Goal: Task Accomplishment & Management: Complete application form

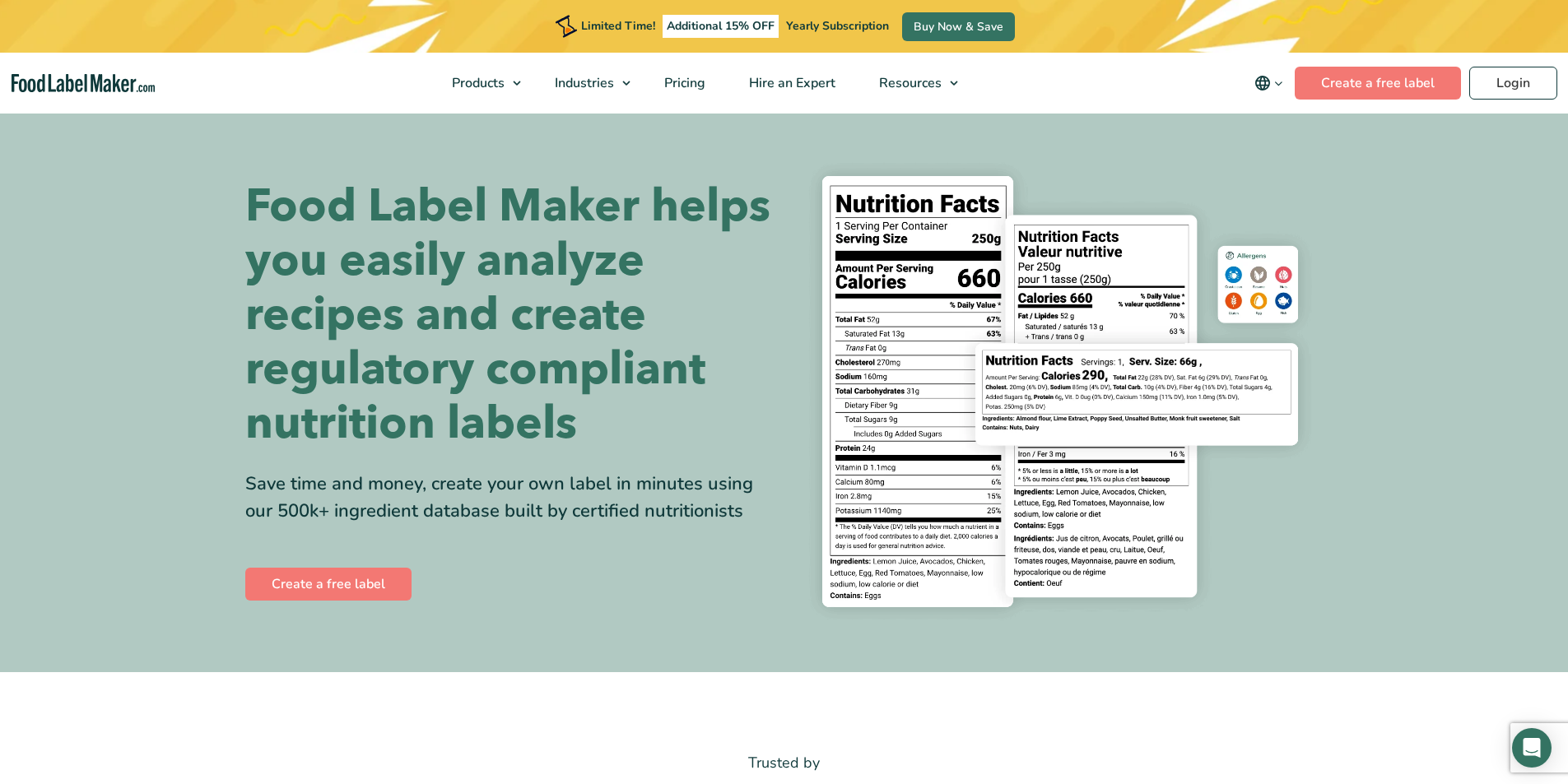
click at [759, 34] on span "Additional 15% OFF" at bounding box center [720, 27] width 116 height 23
click at [759, 28] on span "Additional 15% OFF" at bounding box center [720, 27] width 116 height 23
drag, startPoint x: 754, startPoint y: 40, endPoint x: 741, endPoint y: 27, distance: 18.4
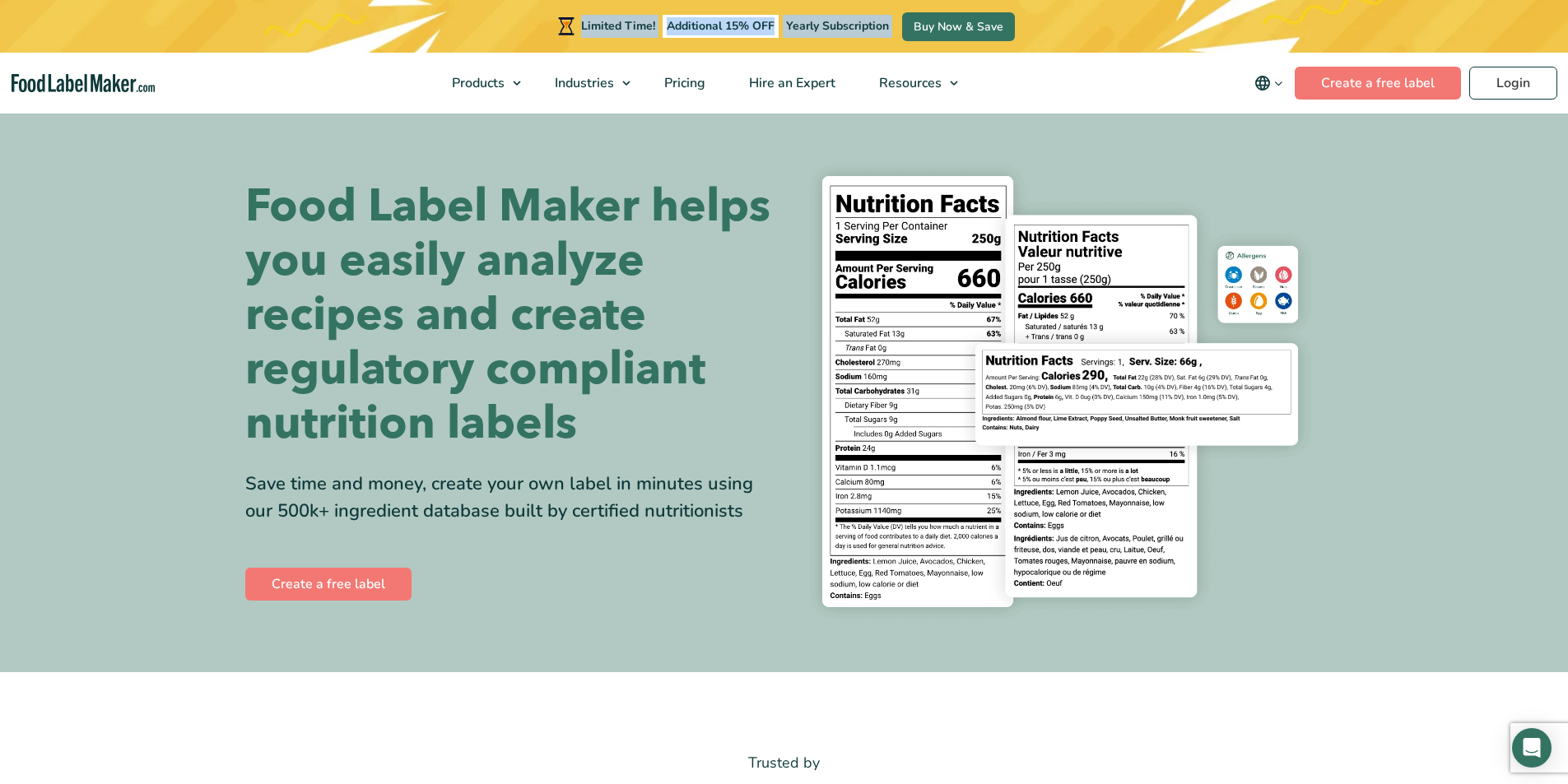
click at [756, 39] on div "Limited Time! Additional 15% OFF Yearly Subscription Buy Now & Save" at bounding box center [783, 26] width 462 height 52
click at [688, 28] on span "Additional 15% OFF" at bounding box center [720, 27] width 116 height 23
click at [686, 85] on span "Pricing" at bounding box center [683, 83] width 48 height 18
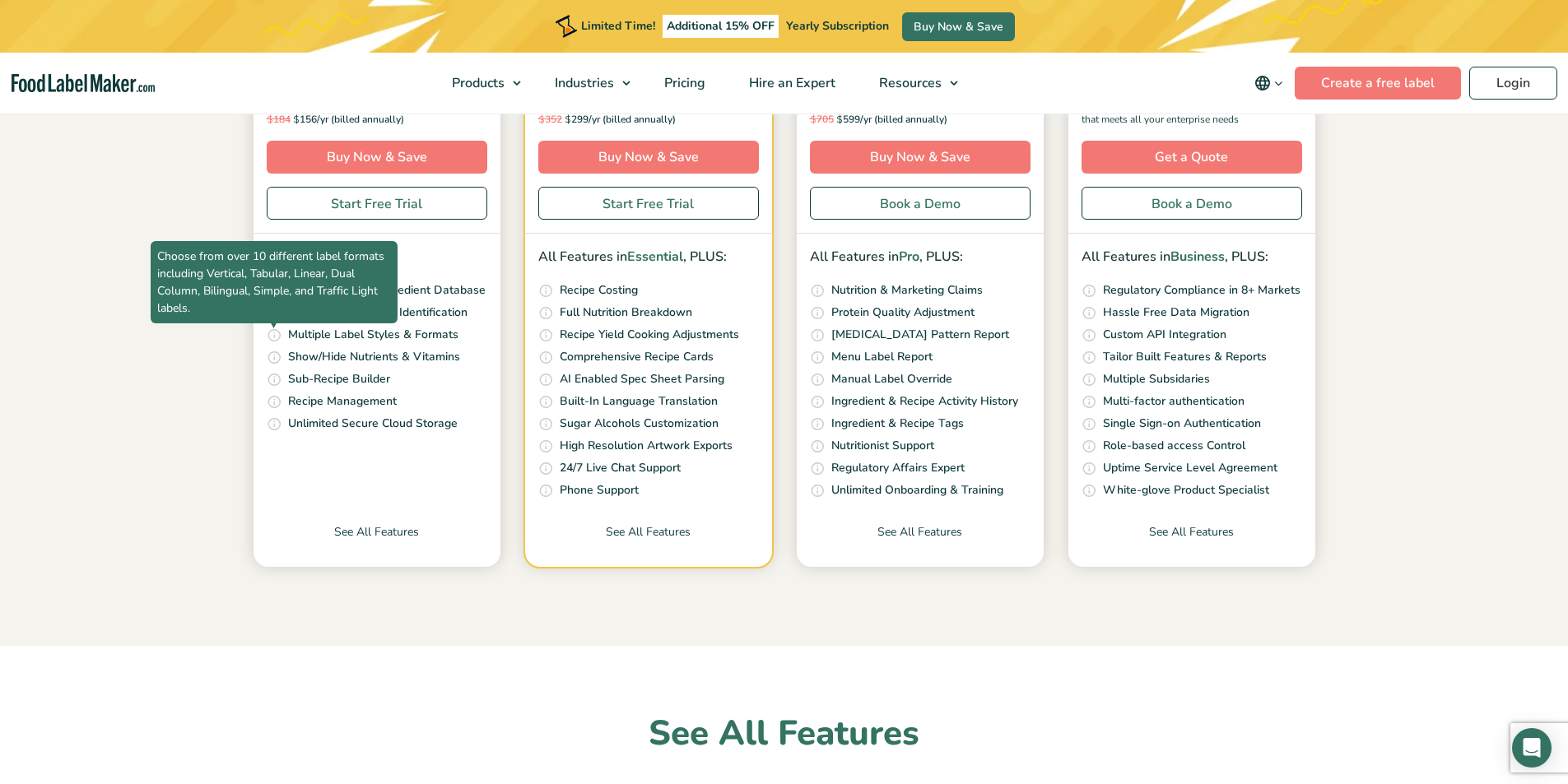
scroll to position [493, 0]
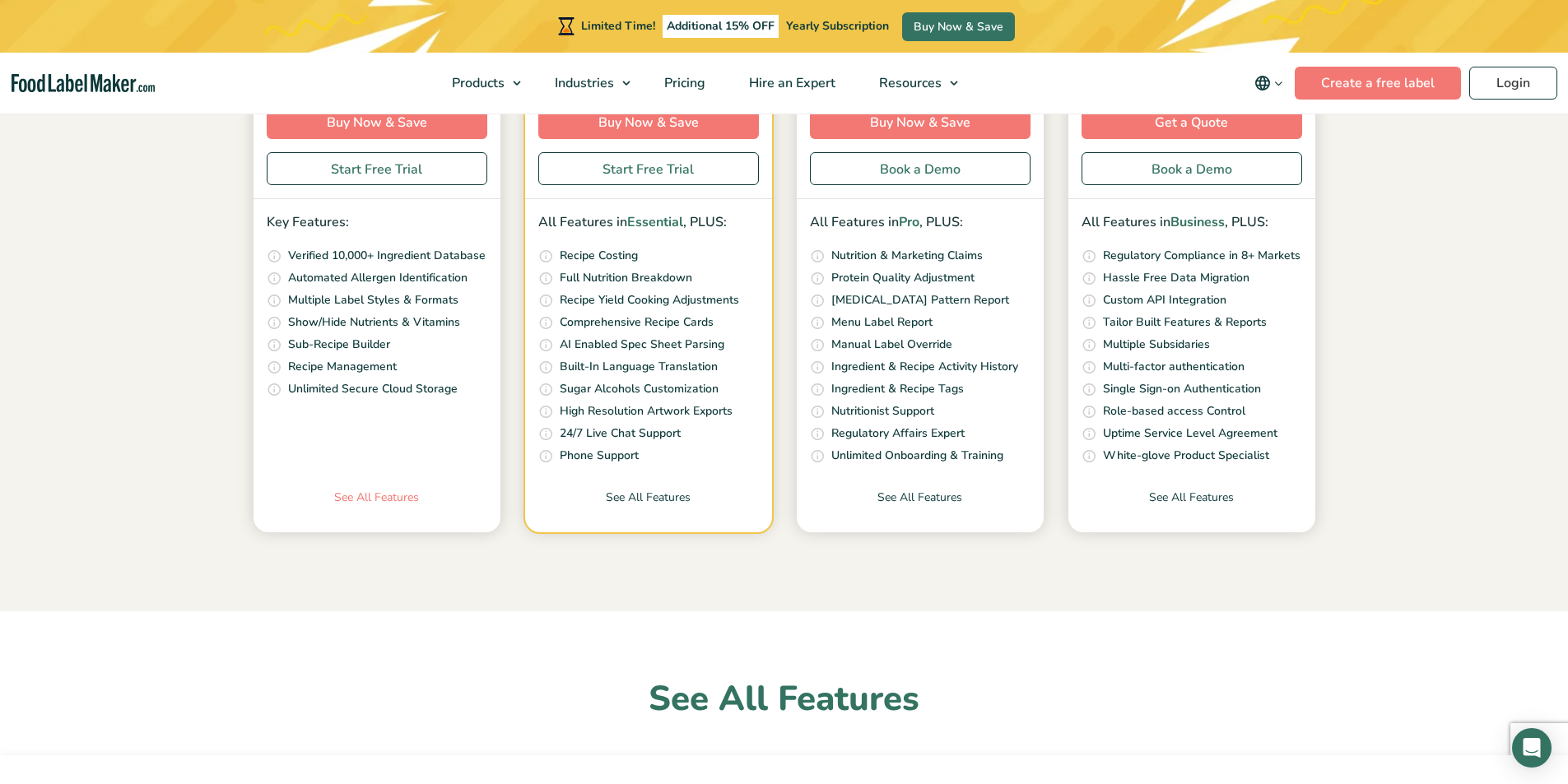
click at [389, 504] on link "See All Features" at bounding box center [376, 510] width 247 height 43
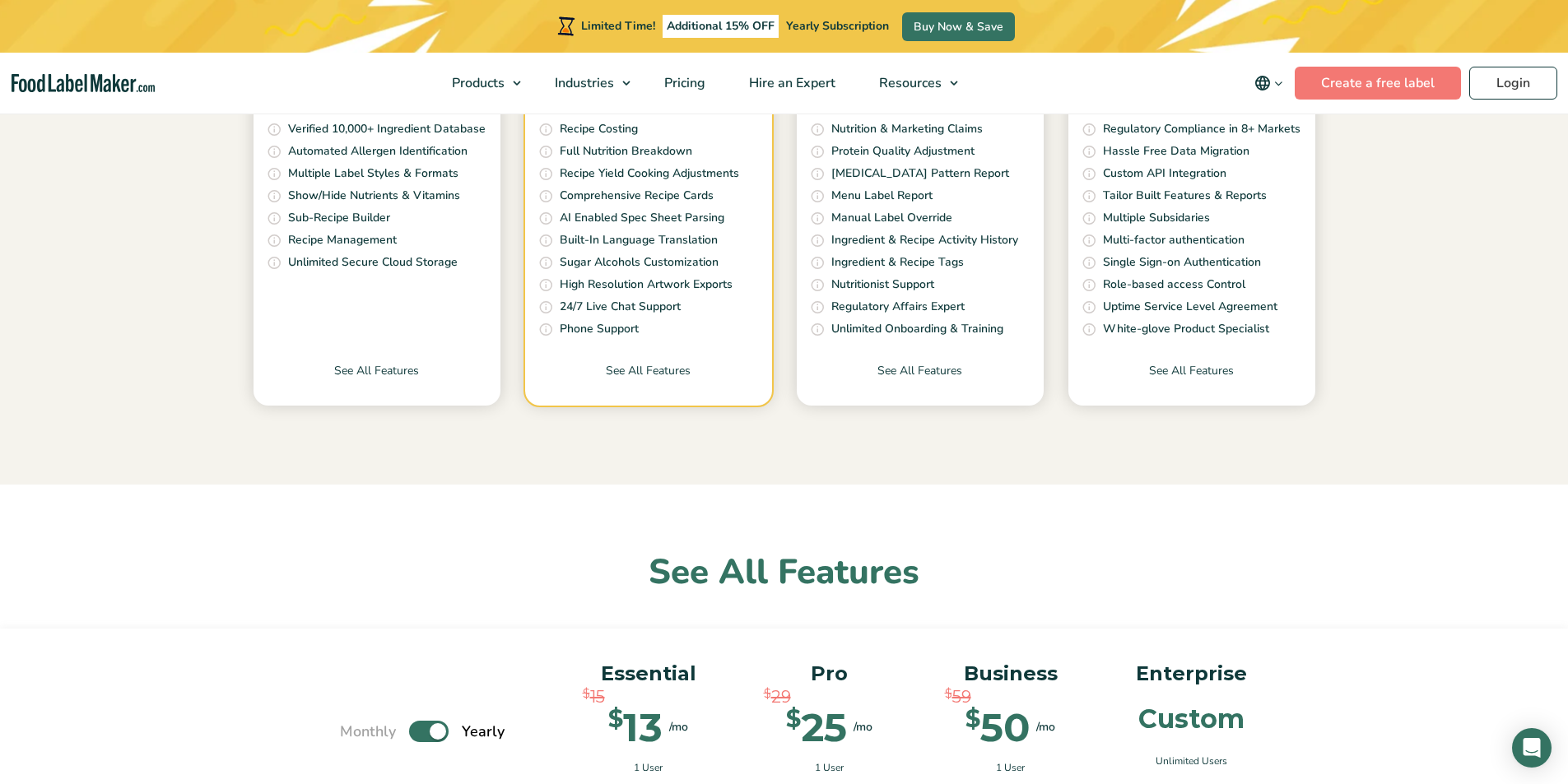
scroll to position [772, 0]
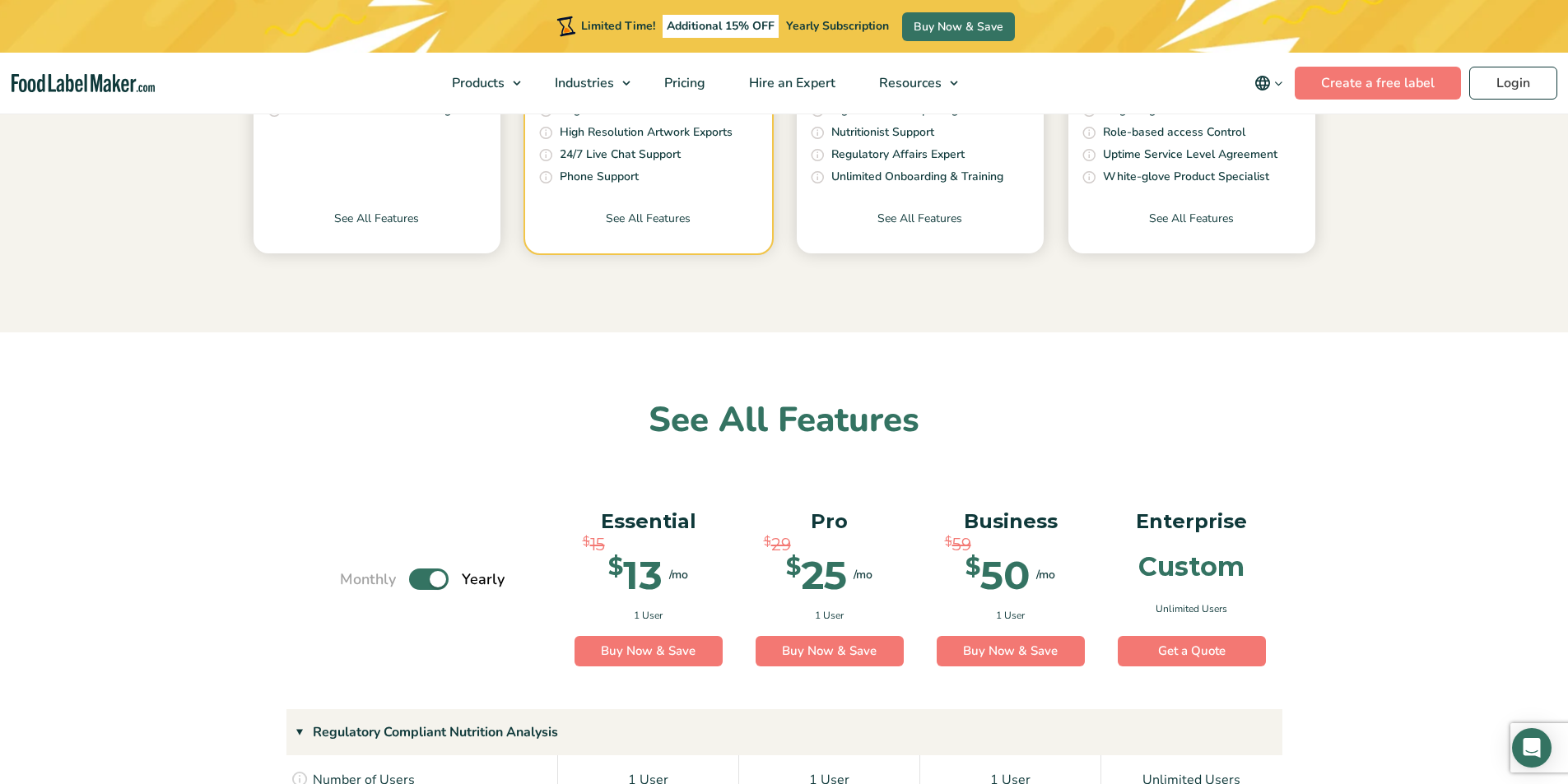
click at [415, 585] on label "Toggle" at bounding box center [429, 579] width 40 height 21
click at [353, 585] on input "Toggle" at bounding box center [348, 579] width 11 height 11
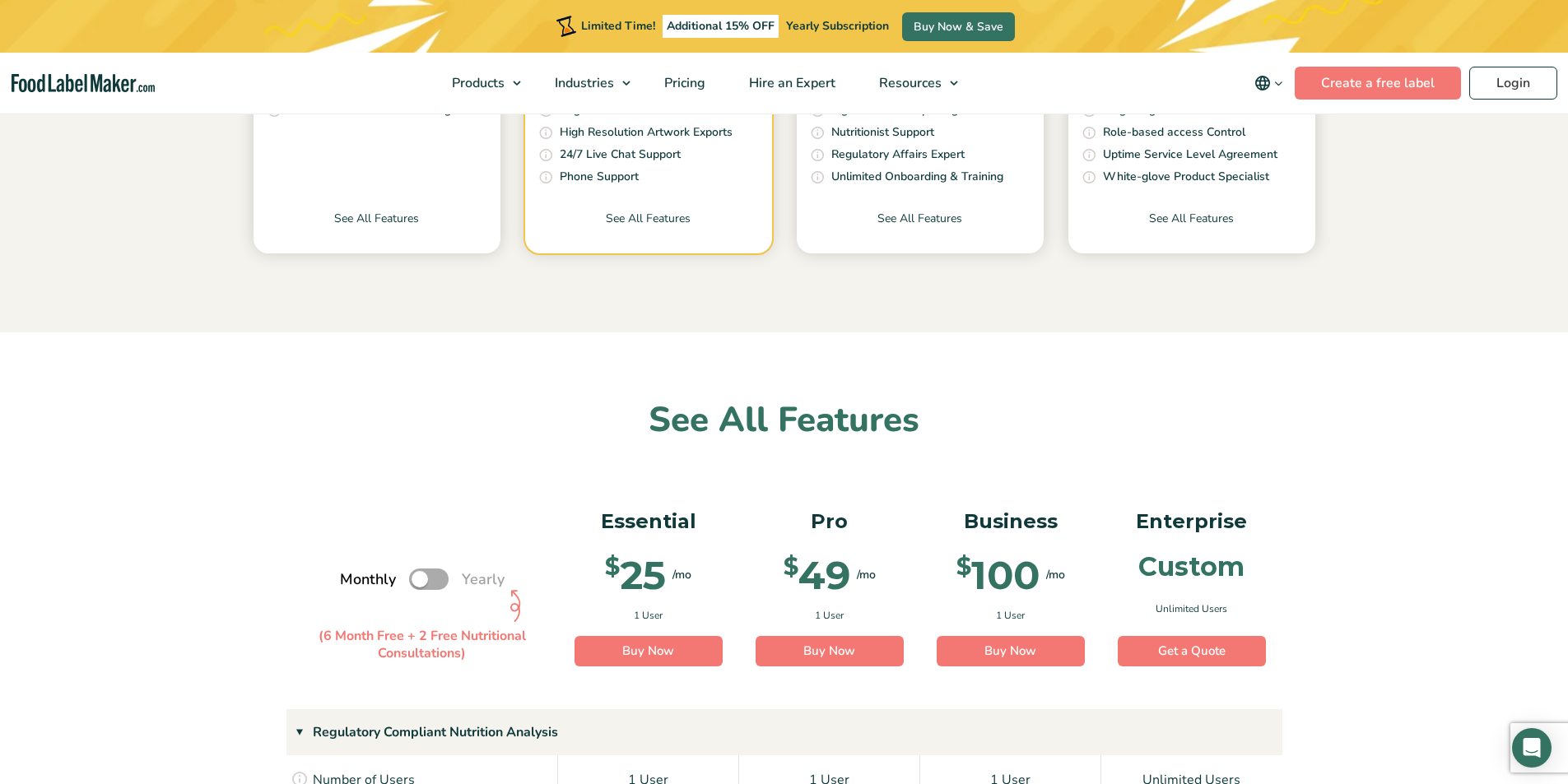
click at [415, 585] on label "Toggle" at bounding box center [429, 579] width 40 height 21
click at [353, 585] on input "Toggle" at bounding box center [348, 579] width 11 height 11
checkbox input "true"
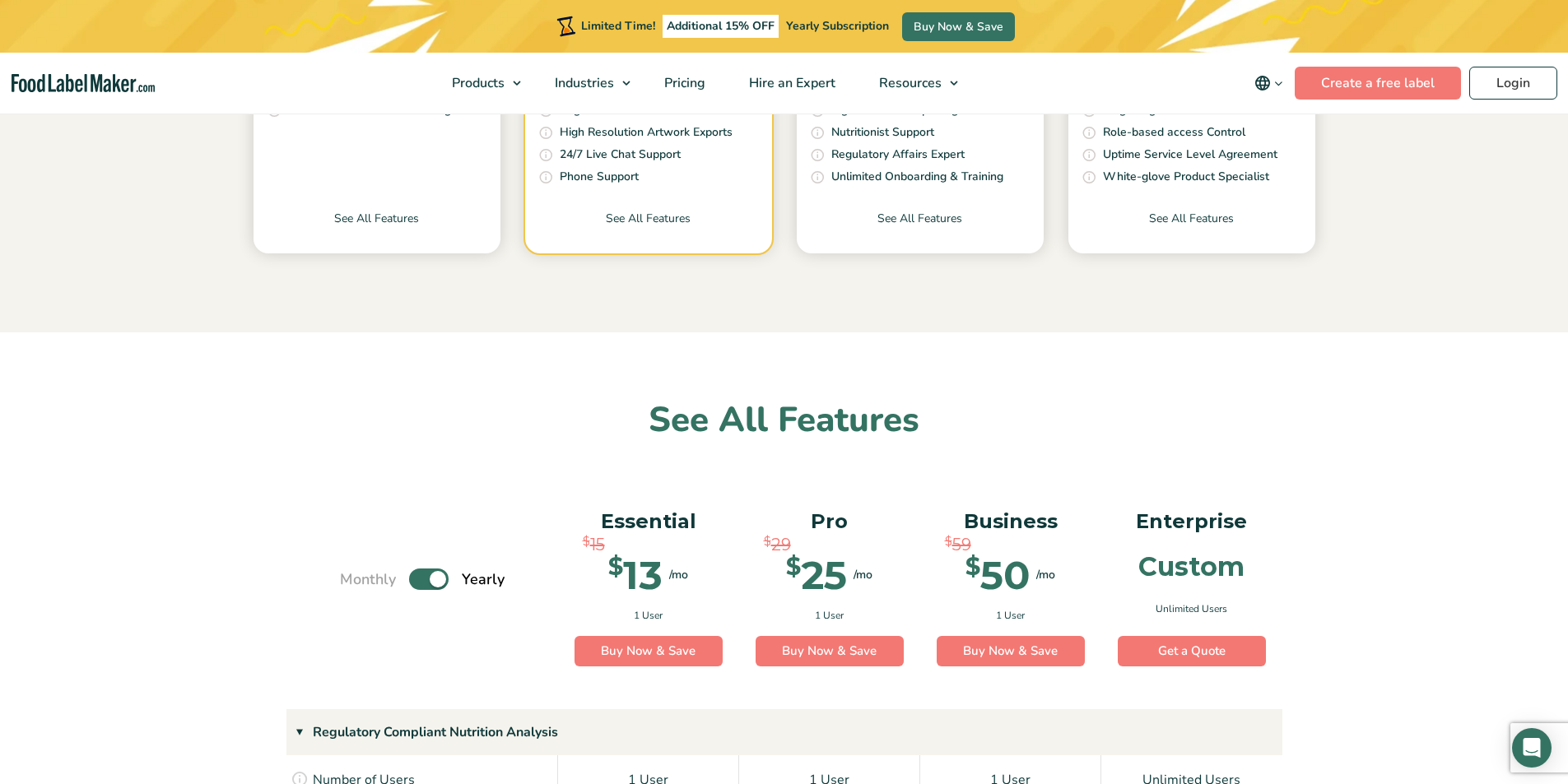
click at [1275, 86] on icon "main navigation" at bounding box center [1278, 83] width 12 height 12
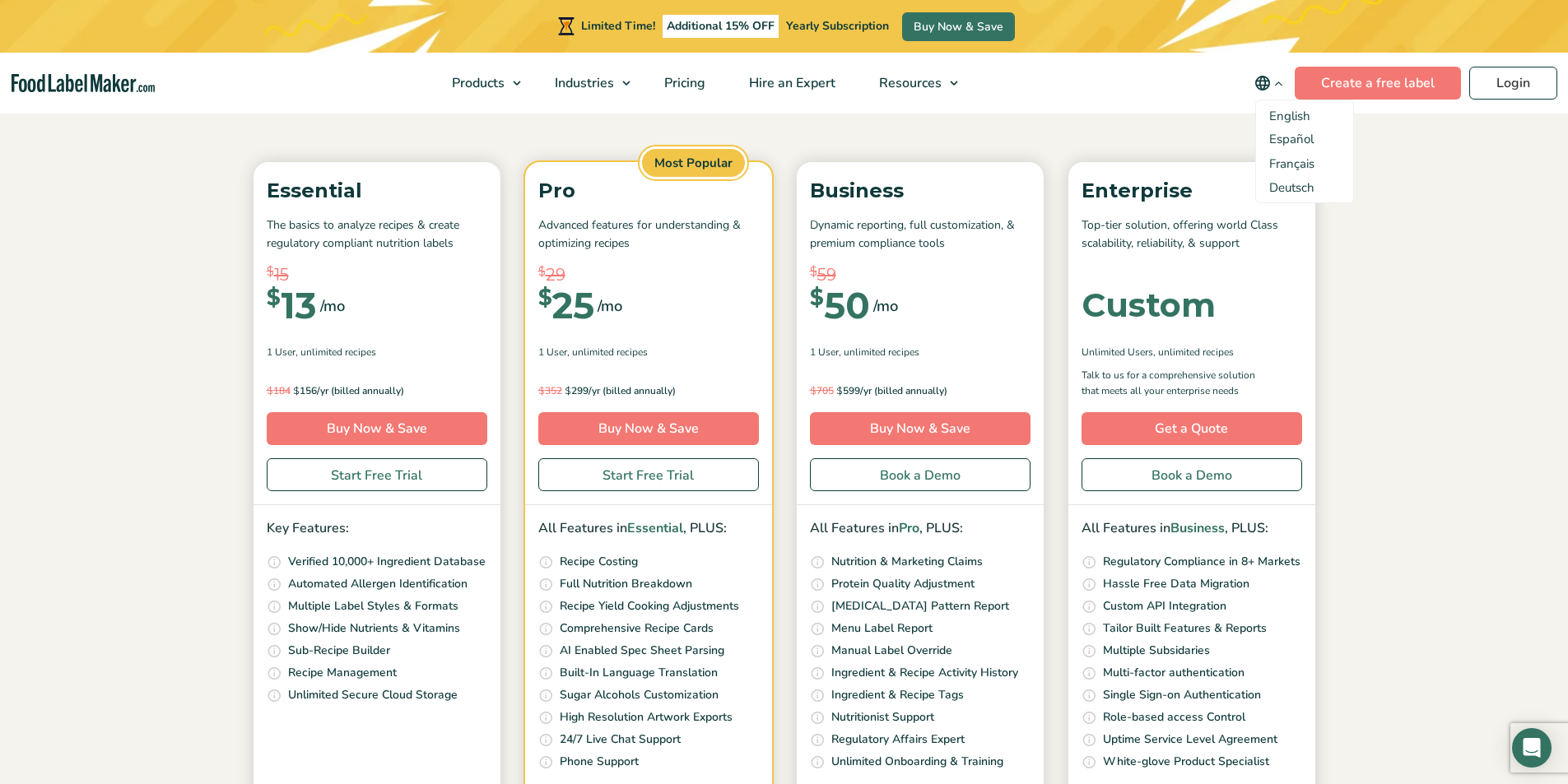
scroll to position [0, 0]
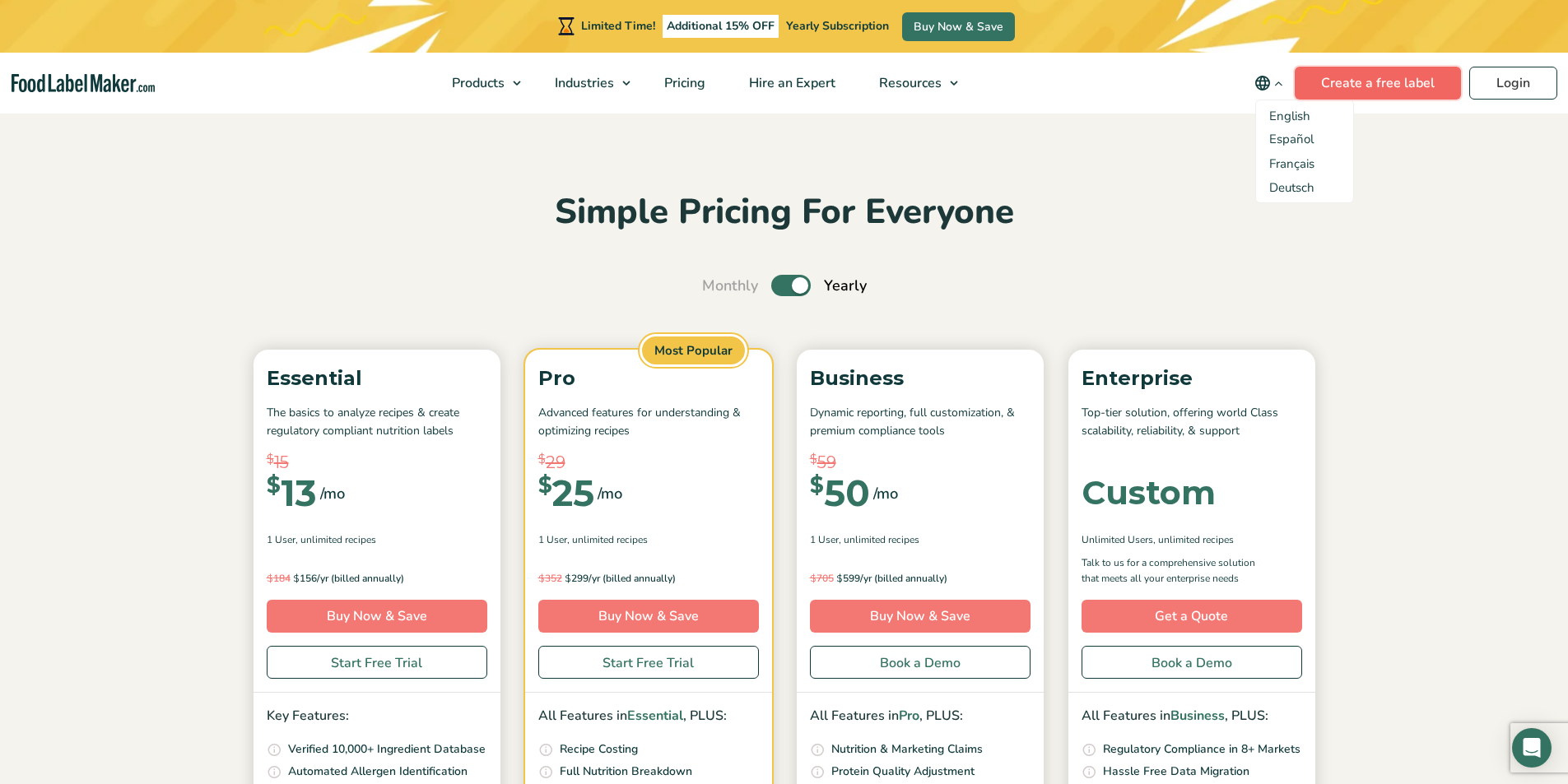
click at [1354, 74] on link "Create a free label" at bounding box center [1378, 82] width 167 height 33
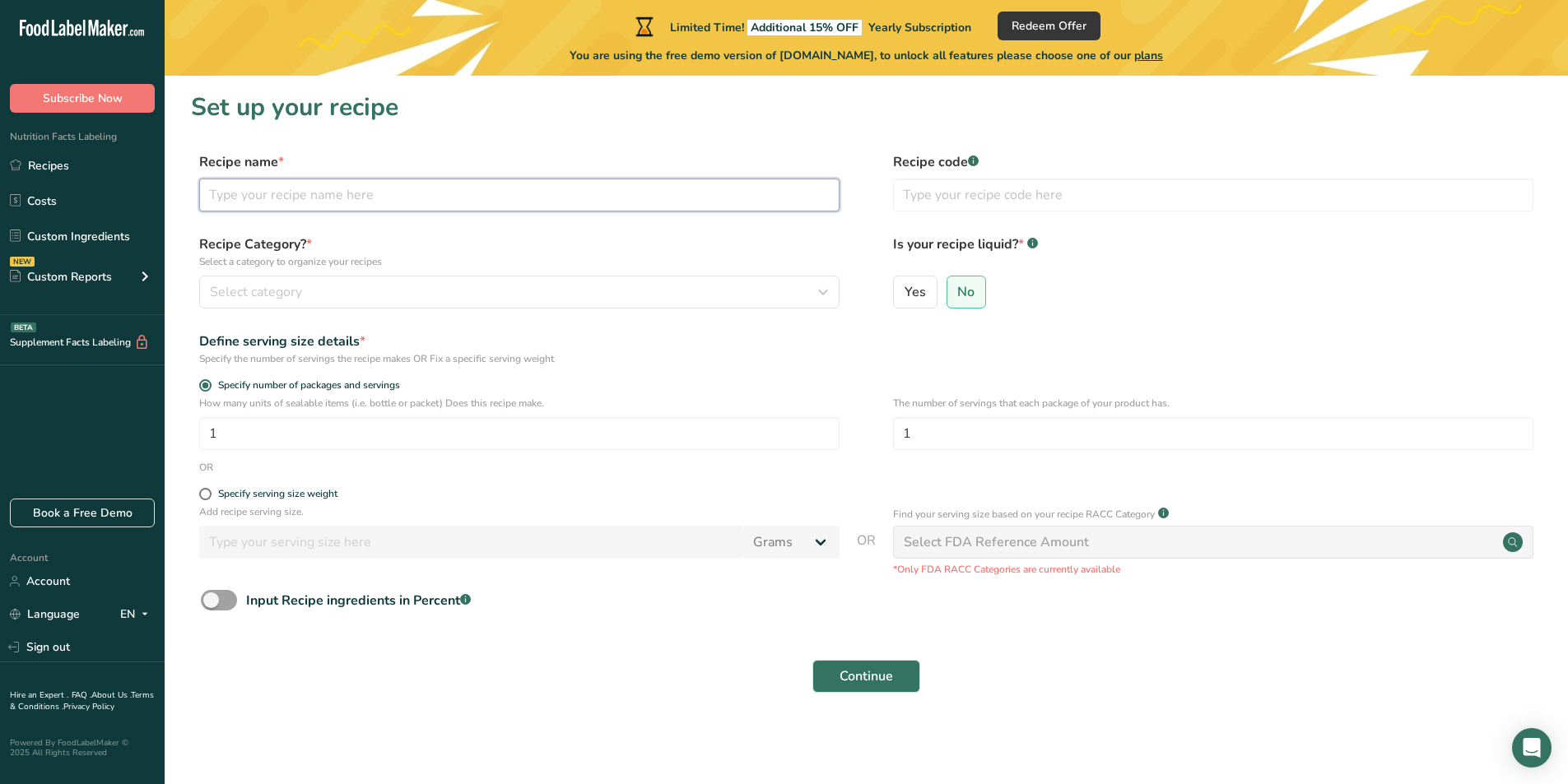
click at [521, 197] on input "text" at bounding box center [519, 195] width 640 height 33
click at [1077, 201] on input "text" at bounding box center [1213, 195] width 640 height 33
click at [315, 283] on div "Select category" at bounding box center [514, 292] width 609 height 19
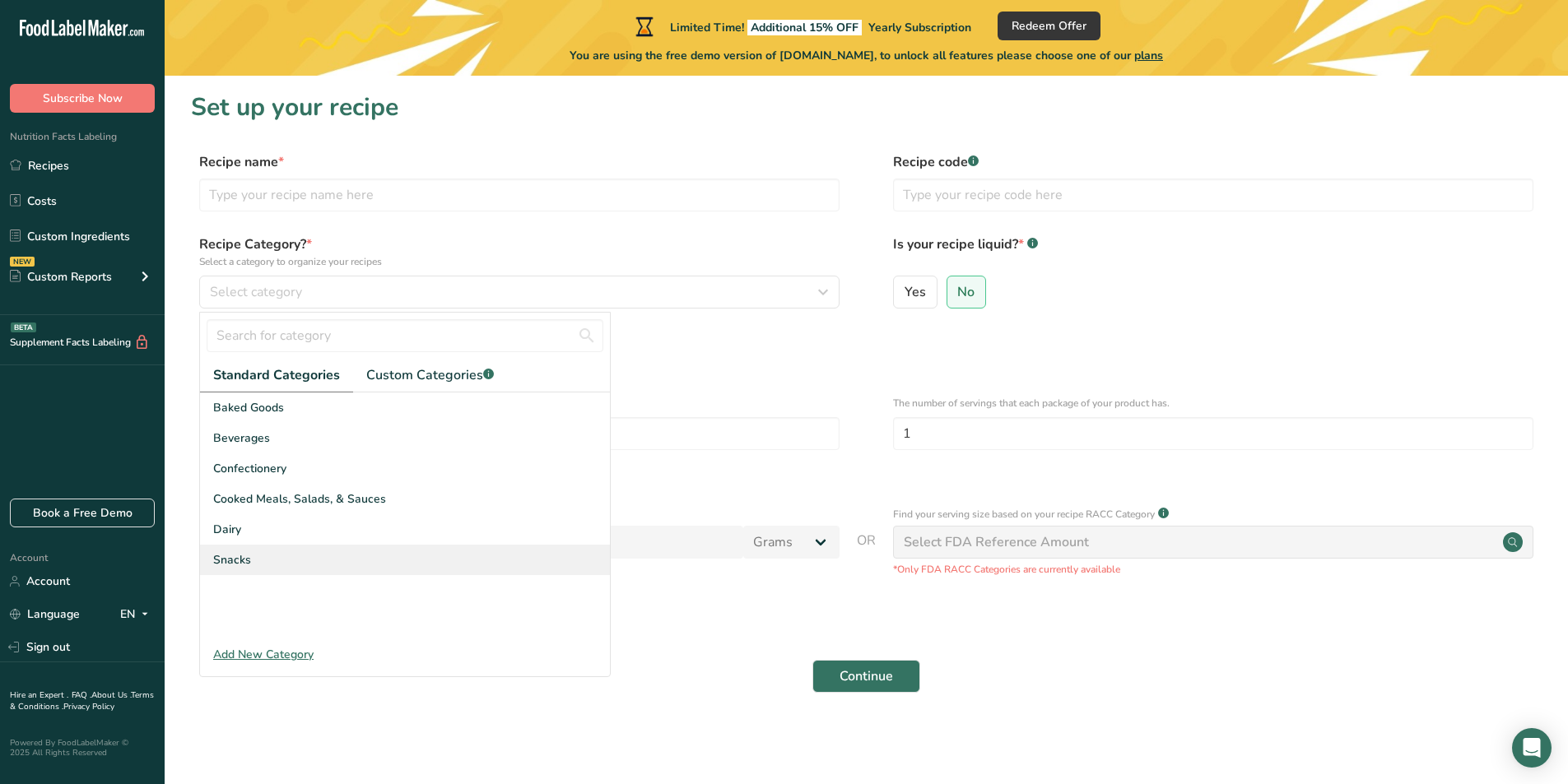
click at [288, 555] on div "Snacks" at bounding box center [405, 560] width 410 height 30
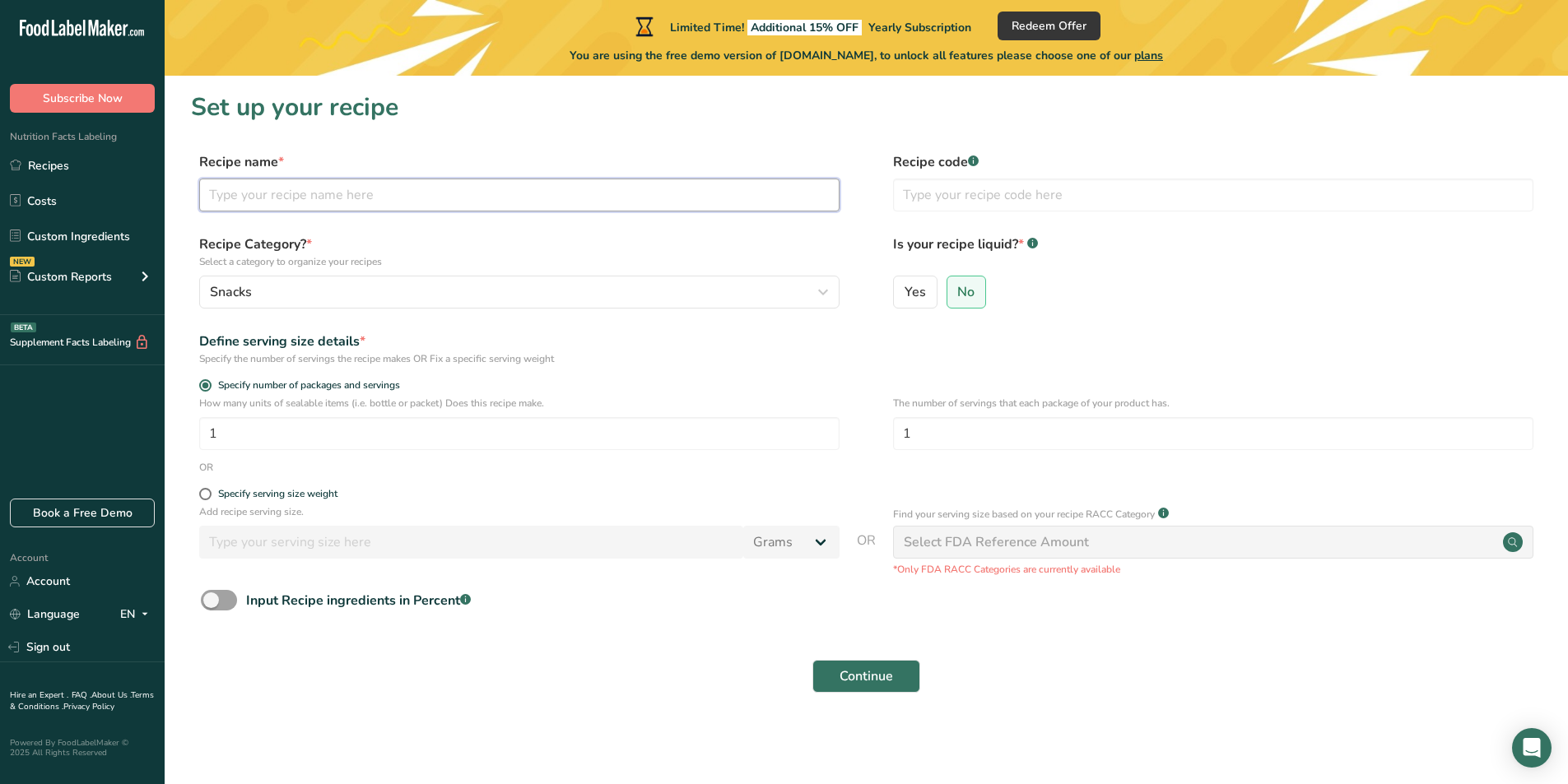
click at [400, 193] on input "text" at bounding box center [519, 195] width 640 height 33
click at [366, 195] on input "text" at bounding box center [519, 195] width 640 height 33
paste input "A2 β-酪蛋白"
drag, startPoint x: 376, startPoint y: 195, endPoint x: 191, endPoint y: 203, distance: 185.2
click at [191, 203] on div "Recipe name * A2 β- Recipe code .a-a{fill:#347362;}.b-a{fill:#fff;}" at bounding box center [866, 187] width 1350 height 69
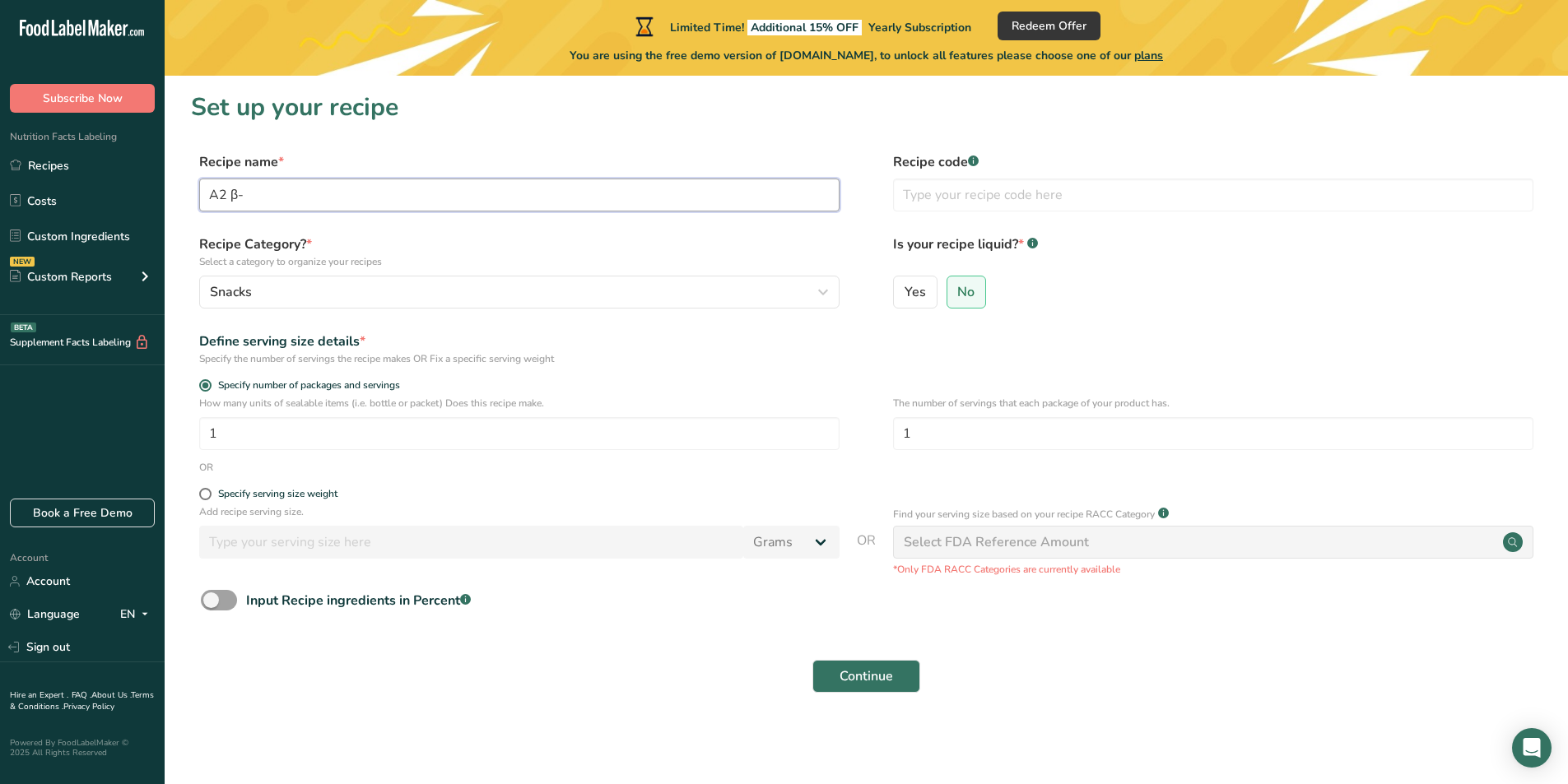
paste input "casein high calcium biscuits"
click at [250, 197] on input "A2 β-casein high calcium biscuits" at bounding box center [519, 195] width 640 height 33
drag, startPoint x: 282, startPoint y: 201, endPoint x: 246, endPoint y: 198, distance: 36.1
click at [246, 198] on input "A2 β-casein high calcium biscuits" at bounding box center [519, 195] width 640 height 33
click at [283, 198] on input "A2 β-casein high calcium biscuits" at bounding box center [519, 195] width 640 height 33
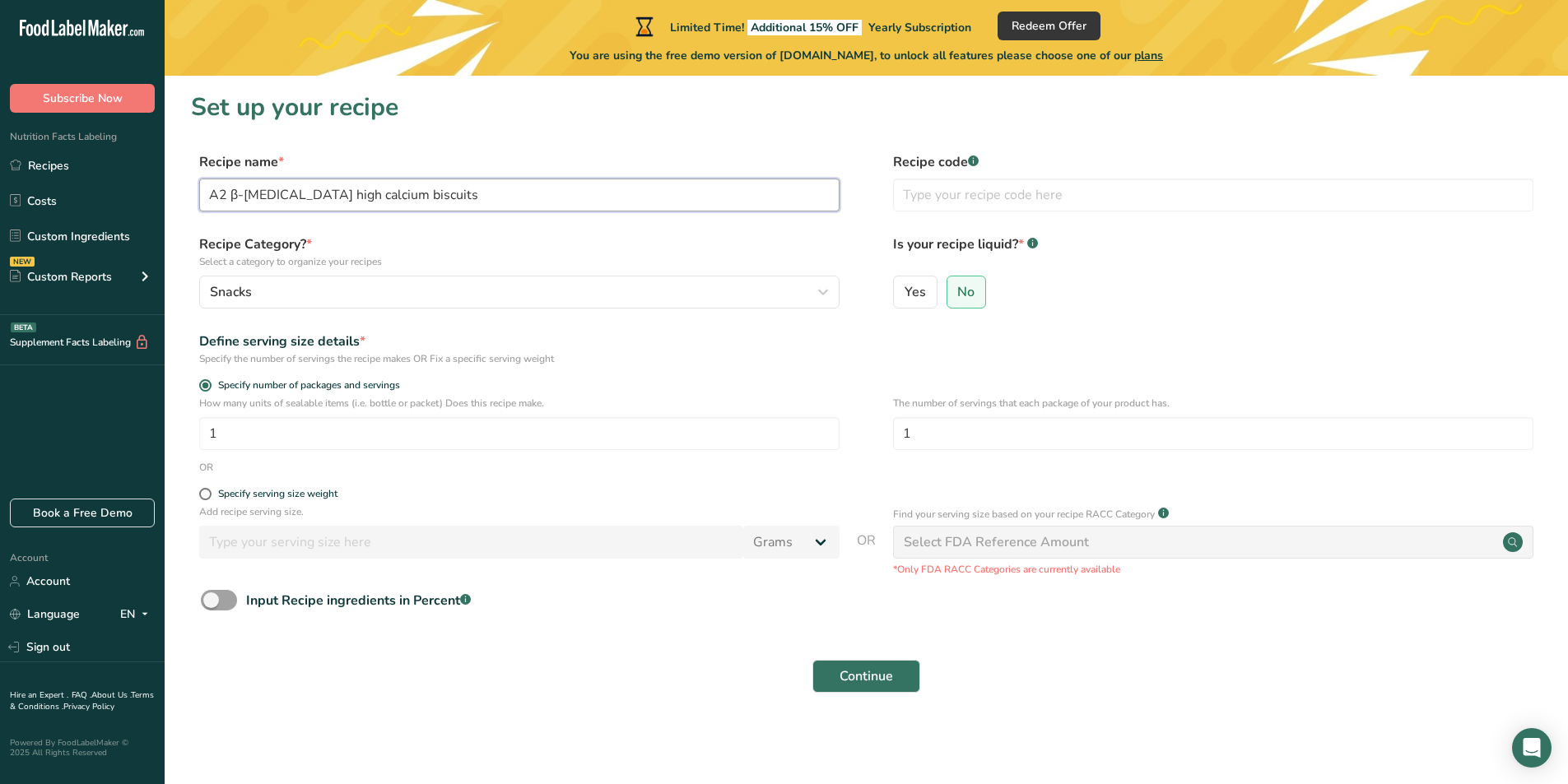
click at [249, 198] on input "A2 β-casein high calcium biscuits" at bounding box center [519, 195] width 640 height 33
click at [285, 205] on input "A2 β-Casein high calcium biscuits" at bounding box center [519, 195] width 640 height 33
click at [329, 201] on input "A2 β-Casein High calcium biscuits" at bounding box center [519, 195] width 640 height 33
click at [376, 203] on input "A2 β-Casein High Calcium biscuits" at bounding box center [519, 195] width 640 height 33
click at [358, 200] on input "A2 β-Casein High Calcium Biscuits" at bounding box center [519, 195] width 640 height 33
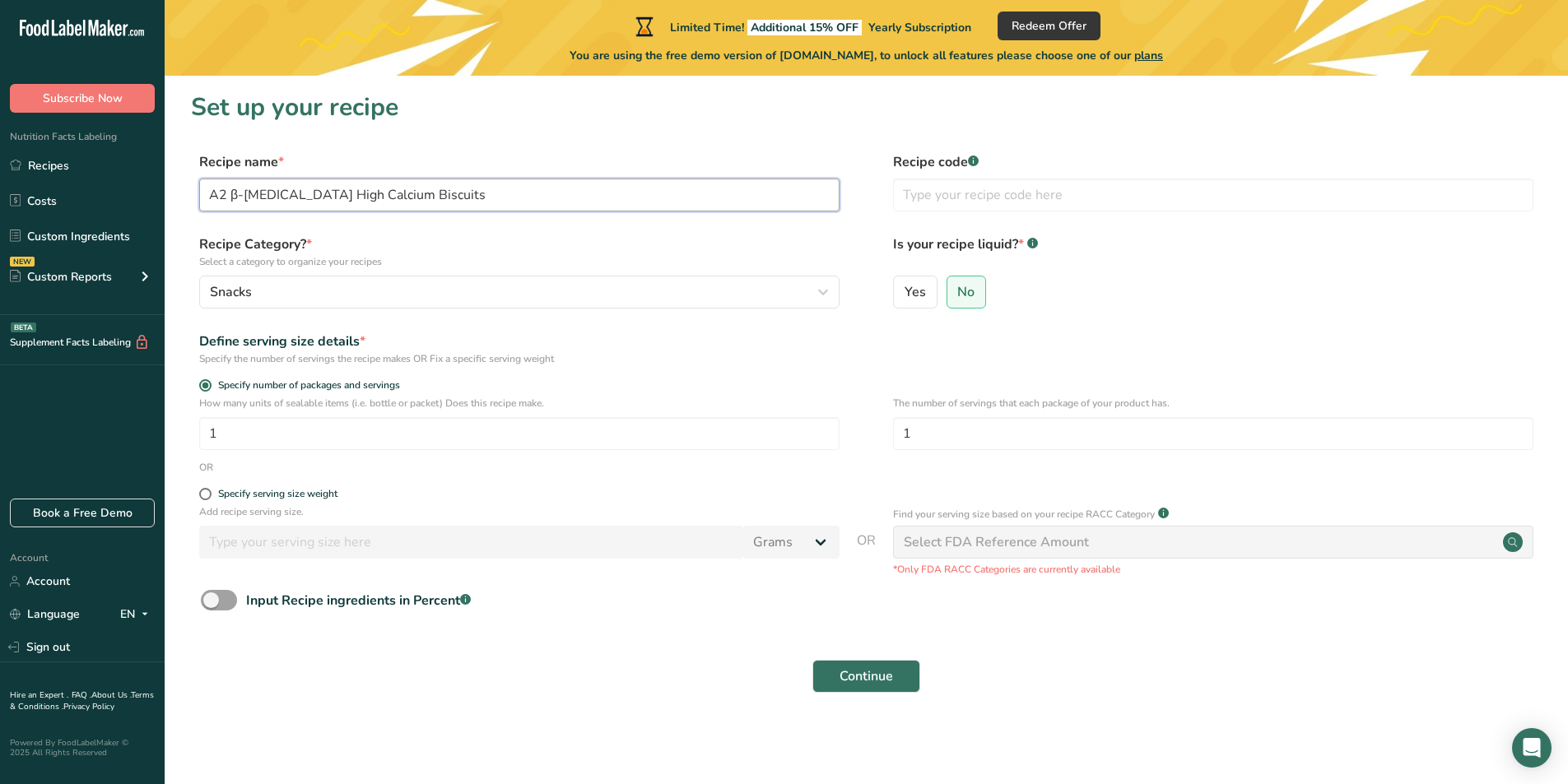
click at [365, 200] on input "A2 β-Casein High Calcium Biscuits" at bounding box center [519, 195] width 640 height 33
type input "A2 β-Casein High Calcium Soft Biscuits"
click at [1079, 190] on input "text" at bounding box center [1213, 195] width 640 height 33
click at [688, 434] on input "1" at bounding box center [519, 433] width 640 height 33
click at [1069, 431] on input "1" at bounding box center [1213, 433] width 640 height 33
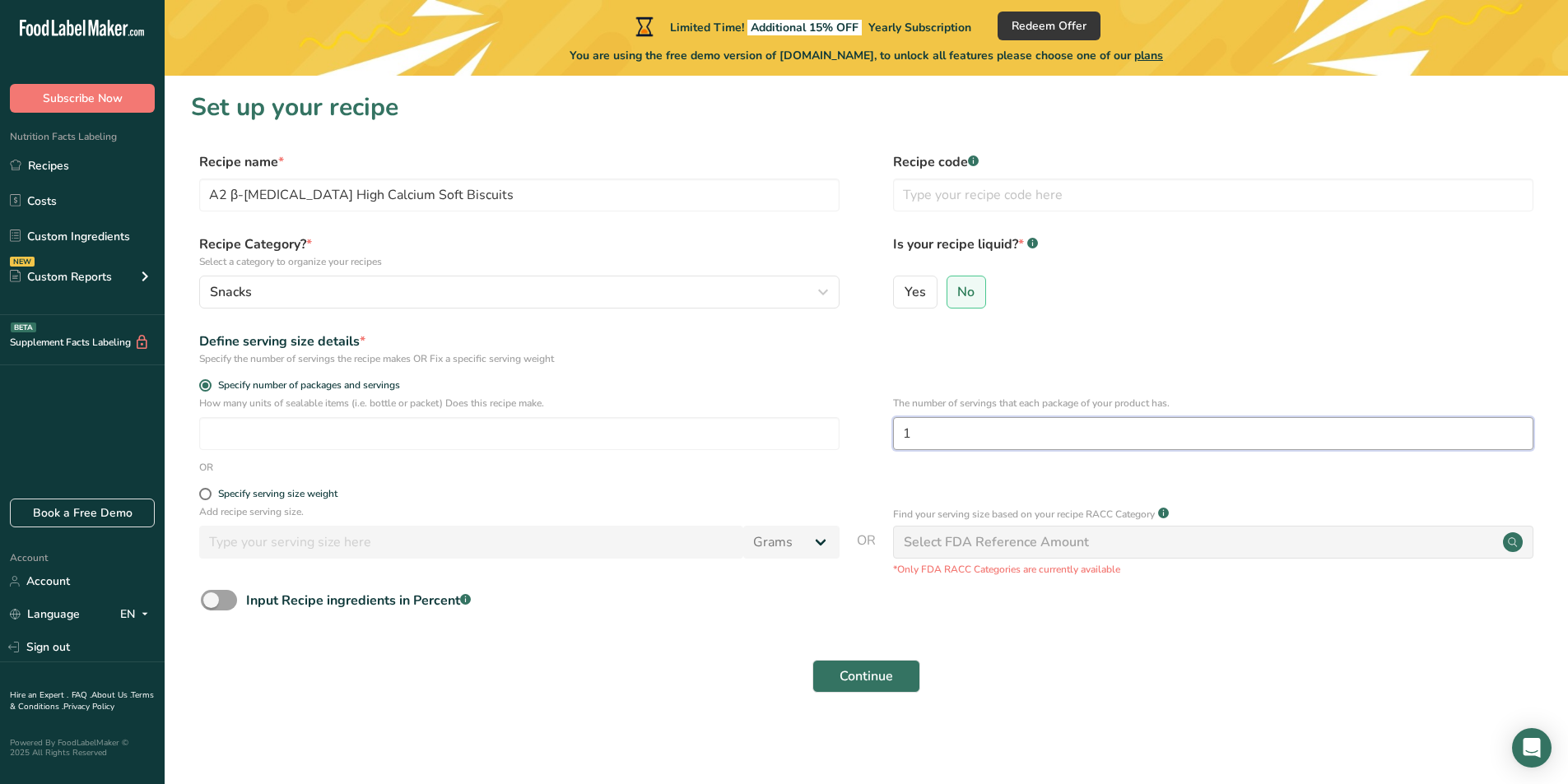
click at [1068, 431] on input "1" at bounding box center [1213, 433] width 640 height 33
type input "100"
click at [345, 498] on label "Specify serving size weight" at bounding box center [519, 494] width 640 height 12
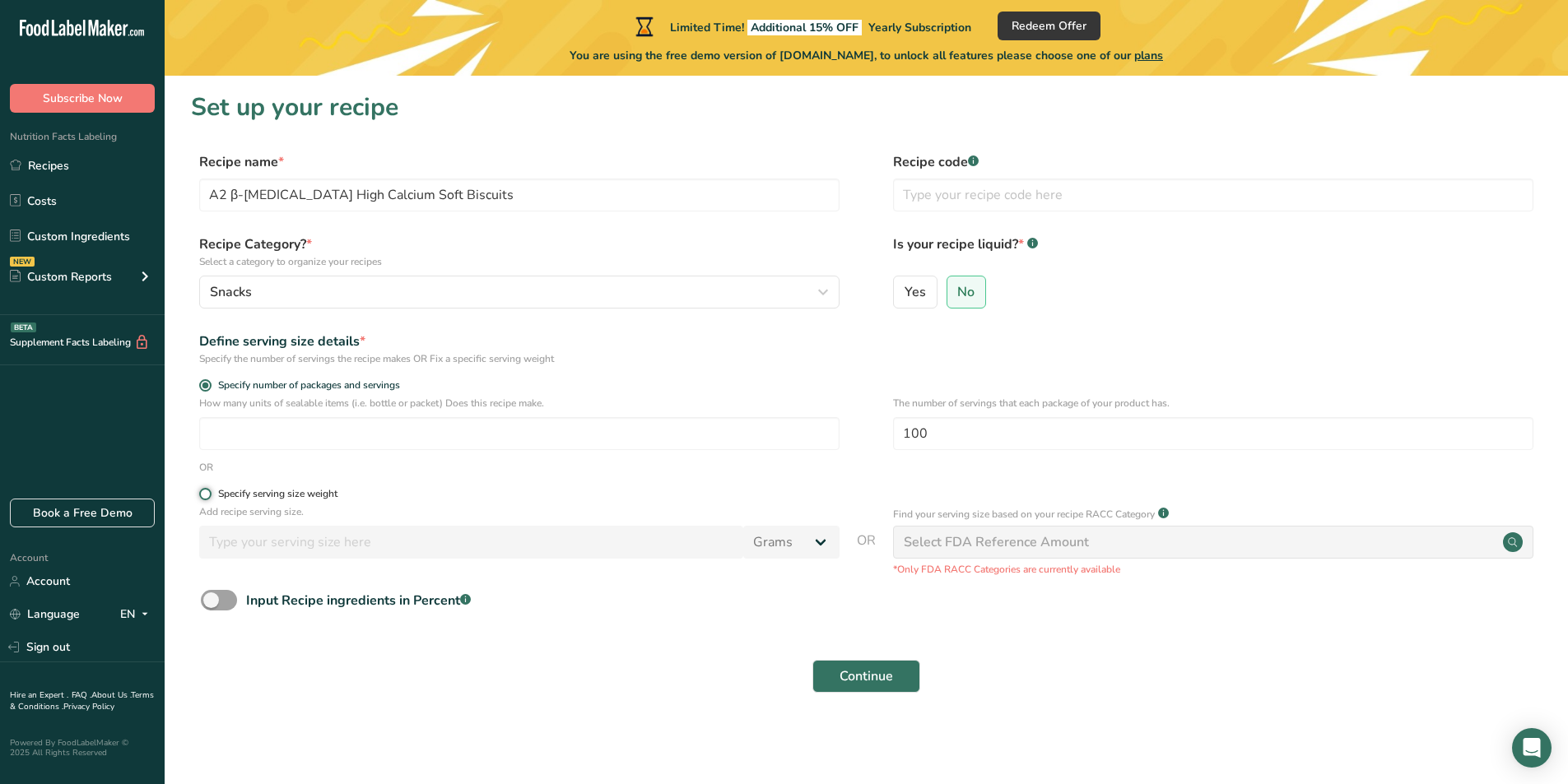
click at [210, 498] on input "Specify serving size weight" at bounding box center [205, 494] width 11 height 11
radio input "true"
radio input "false"
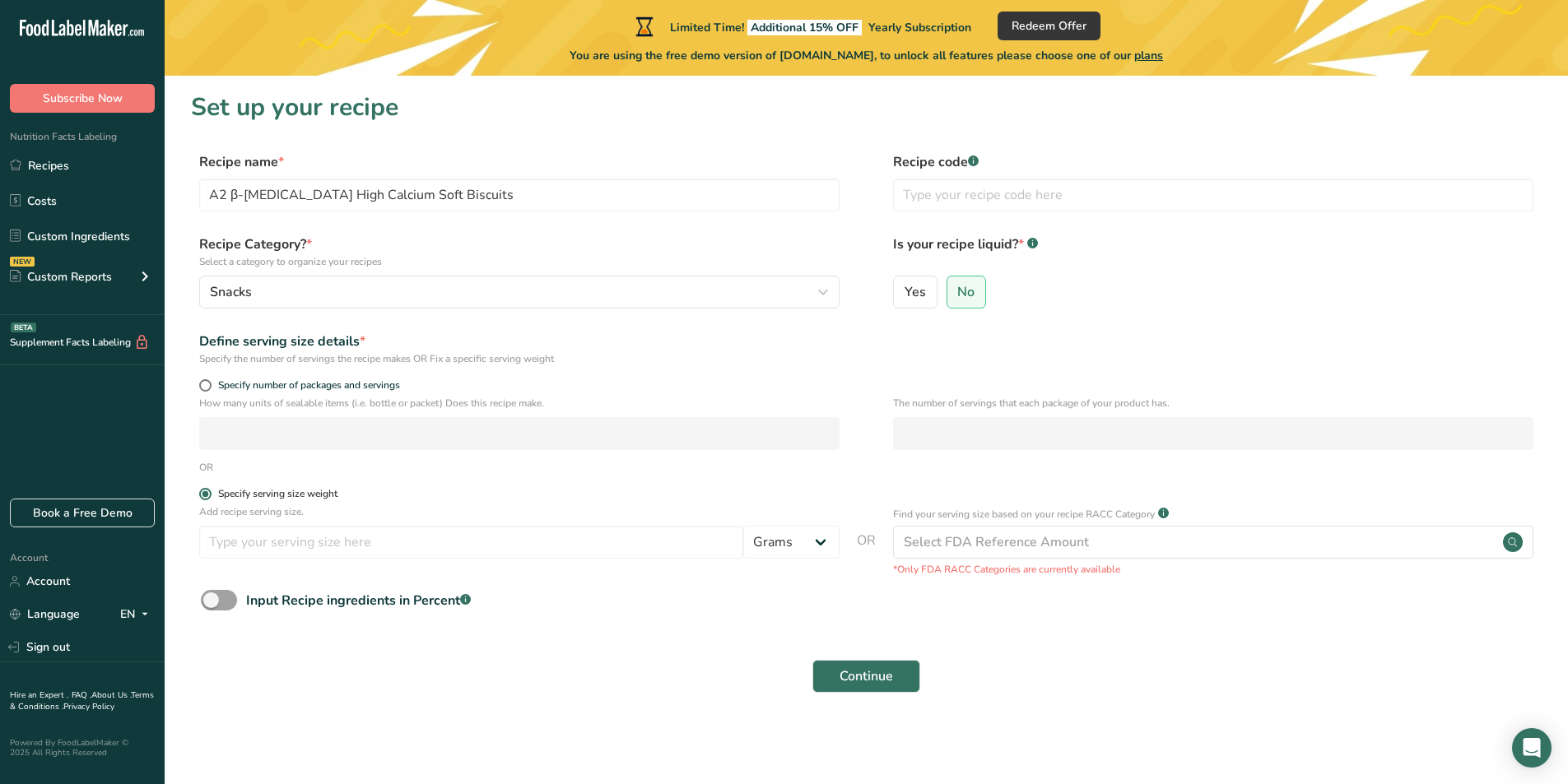
click at [345, 498] on label "Specify serving size weight" at bounding box center [519, 494] width 640 height 12
click at [210, 498] on input "Specify serving size weight" at bounding box center [205, 494] width 11 height 11
click at [290, 391] on span "Specify number of packages and servings" at bounding box center [306, 385] width 189 height 12
click at [210, 391] on input "Specify number of packages and servings" at bounding box center [205, 385] width 11 height 11
radio input "true"
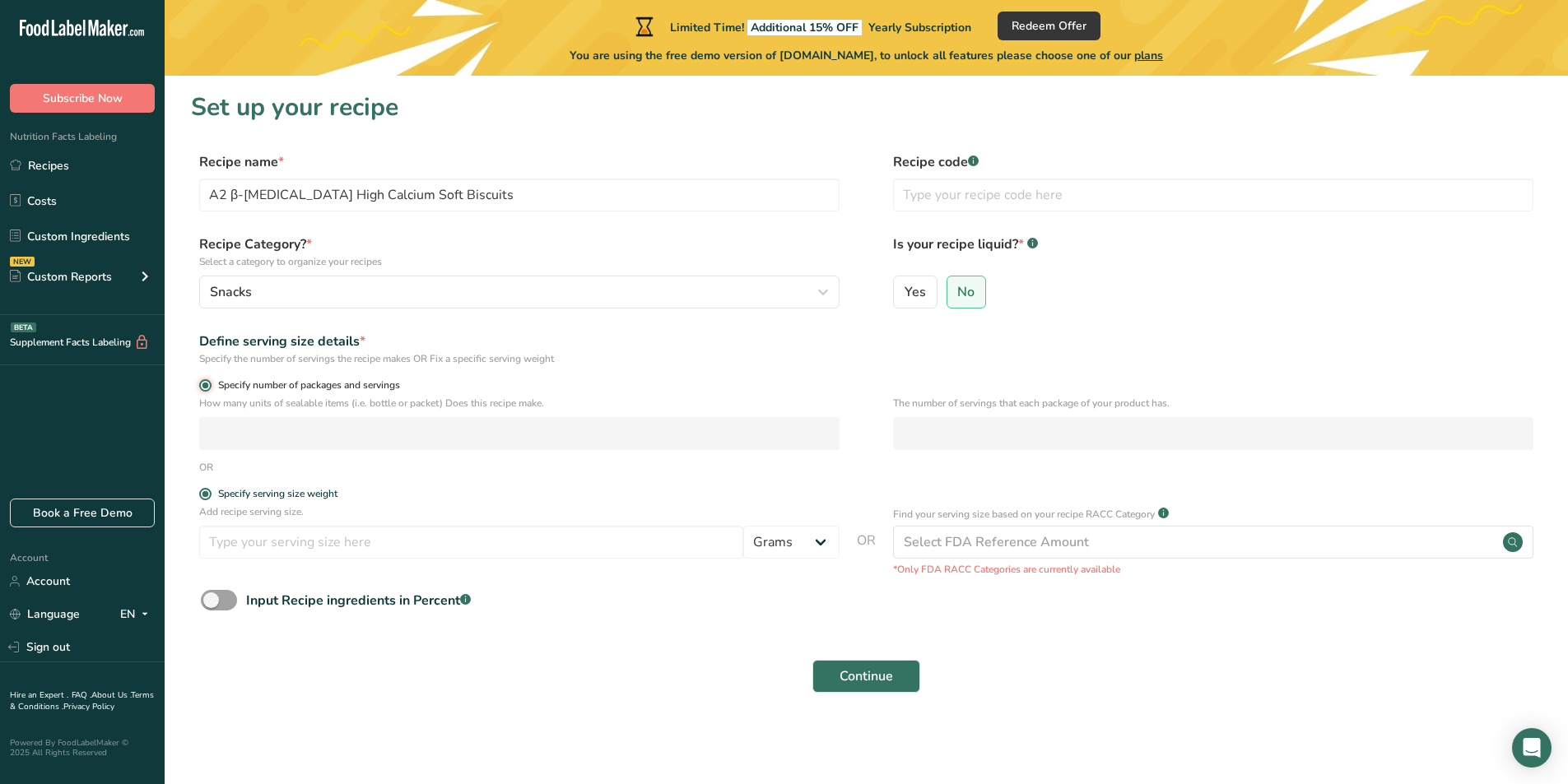
radio input "false"
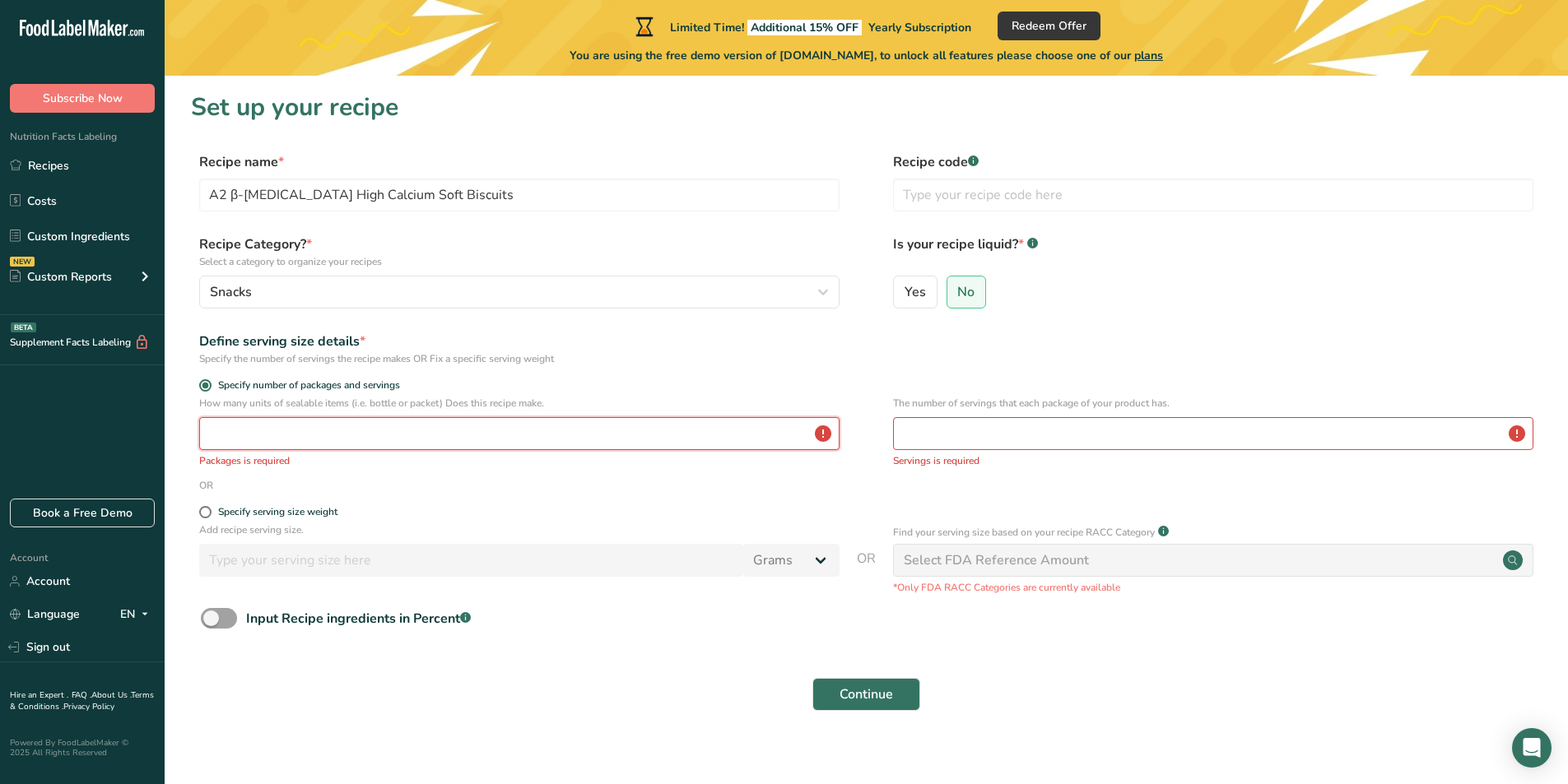
click at [269, 446] on input "number" at bounding box center [519, 433] width 640 height 33
type input "1"
click at [1013, 433] on input "number" at bounding box center [1213, 433] width 640 height 33
type input "100"
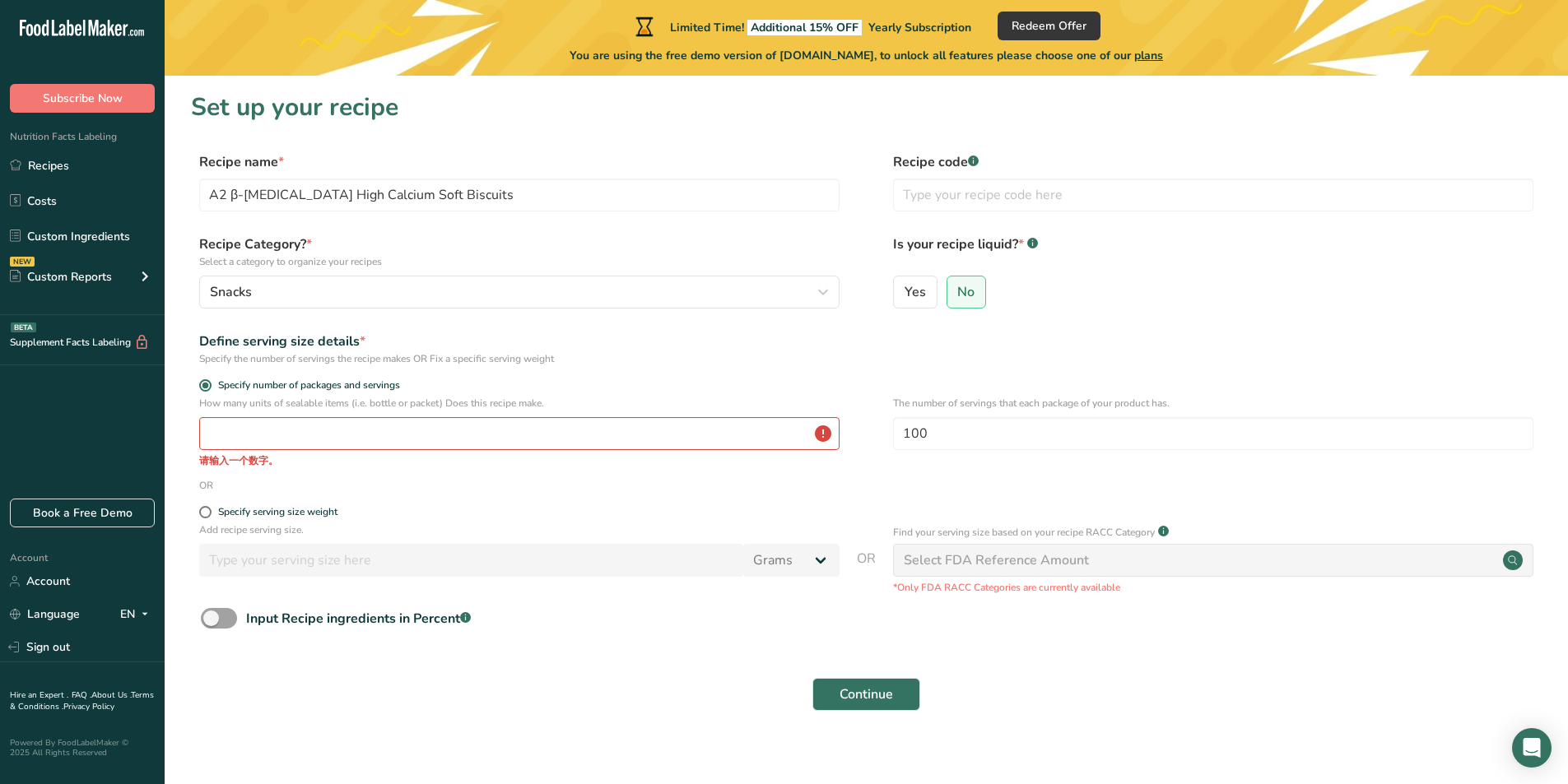
click at [966, 483] on div "OR" at bounding box center [866, 485] width 1350 height 15
click at [377, 428] on input "number" at bounding box center [519, 433] width 640 height 33
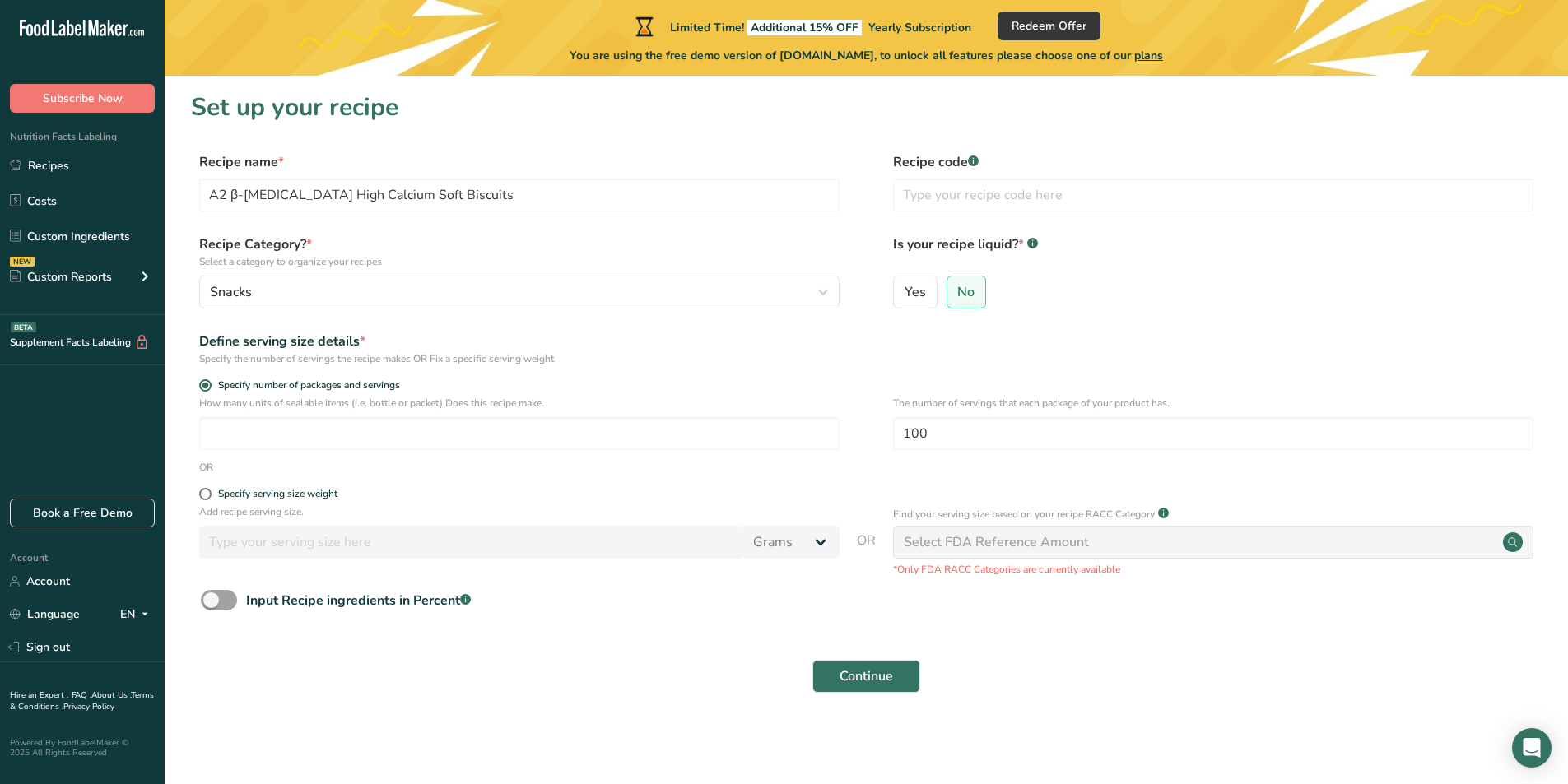
click at [527, 519] on div "Add recipe serving size. Grams kg mg mcg lb oz l mL fl oz tbsp tsp cup qt gallon" at bounding box center [519, 535] width 640 height 63
click at [426, 422] on input "number" at bounding box center [519, 433] width 640 height 33
type input "1"
click at [506, 492] on label "Specify serving size weight" at bounding box center [519, 494] width 640 height 12
click at [210, 492] on input "Specify serving size weight" at bounding box center [205, 494] width 11 height 11
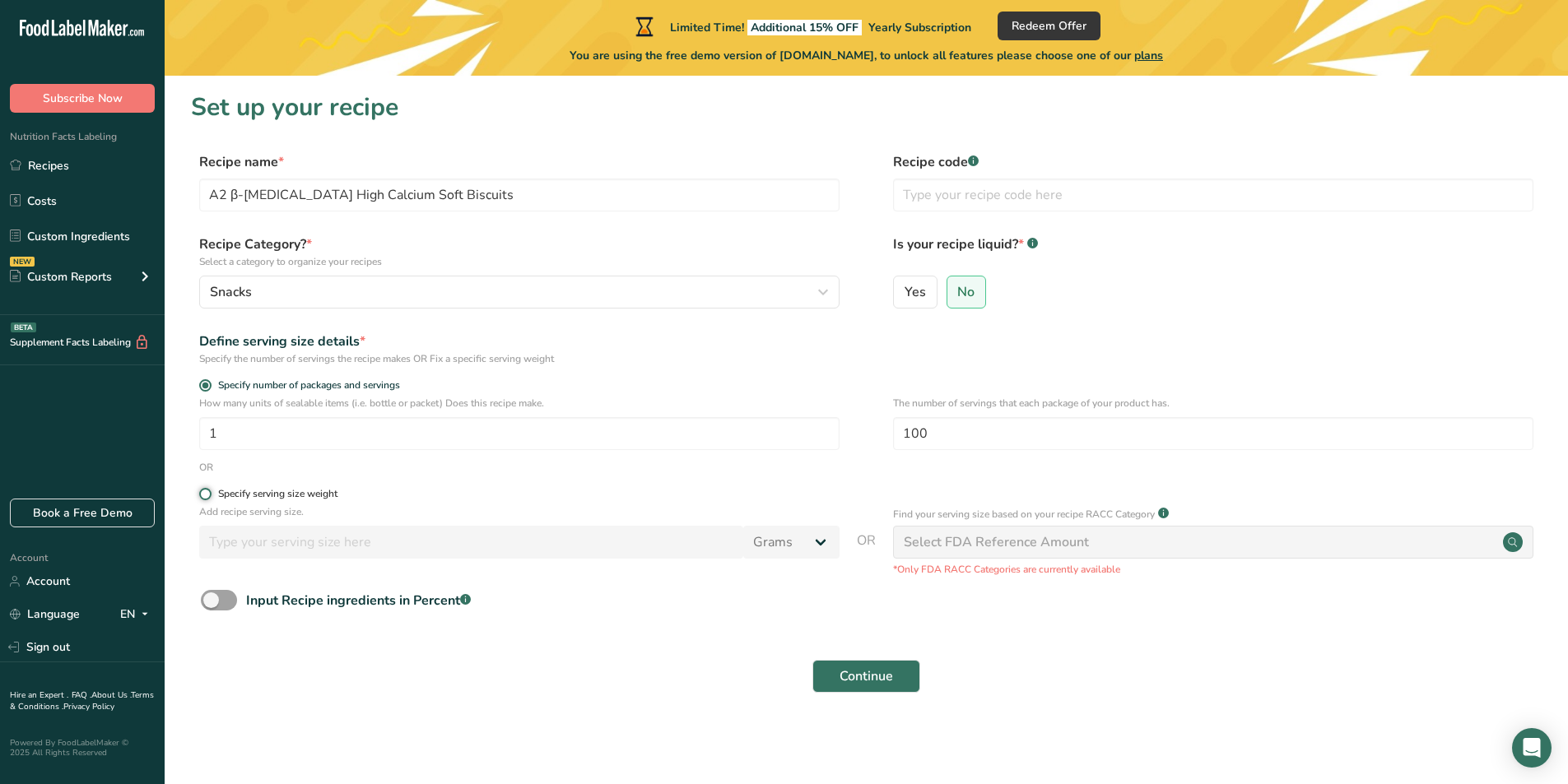
radio input "true"
radio input "false"
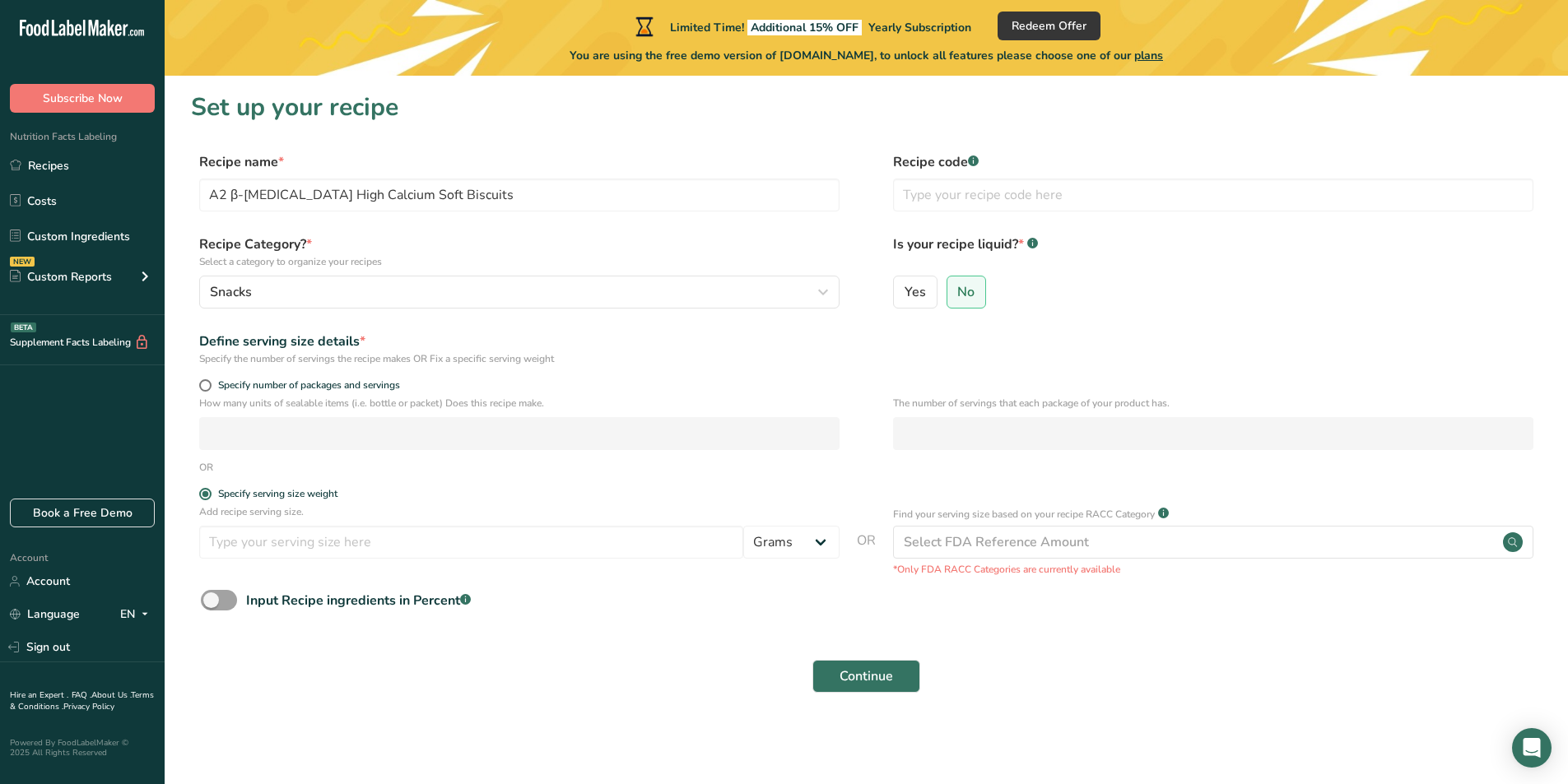
click at [248, 341] on div "Define serving size details *" at bounding box center [519, 341] width 640 height 19
click at [202, 381] on span at bounding box center [206, 385] width 12 height 12
click at [202, 381] on input "Specify number of packages and servings" at bounding box center [205, 385] width 11 height 11
radio input "true"
radio input "false"
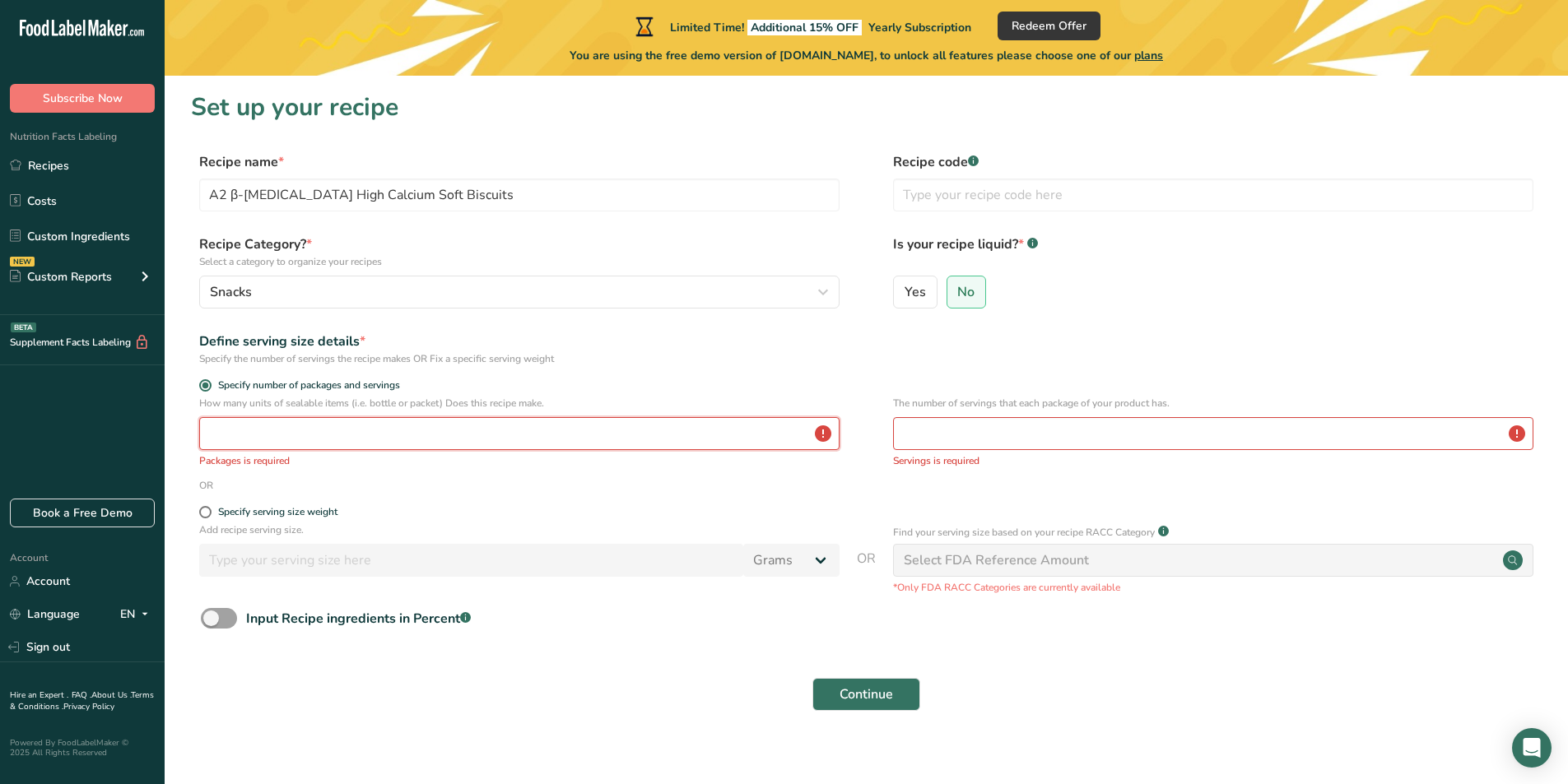
click at [255, 423] on input "number" at bounding box center [519, 433] width 640 height 33
type input "1"
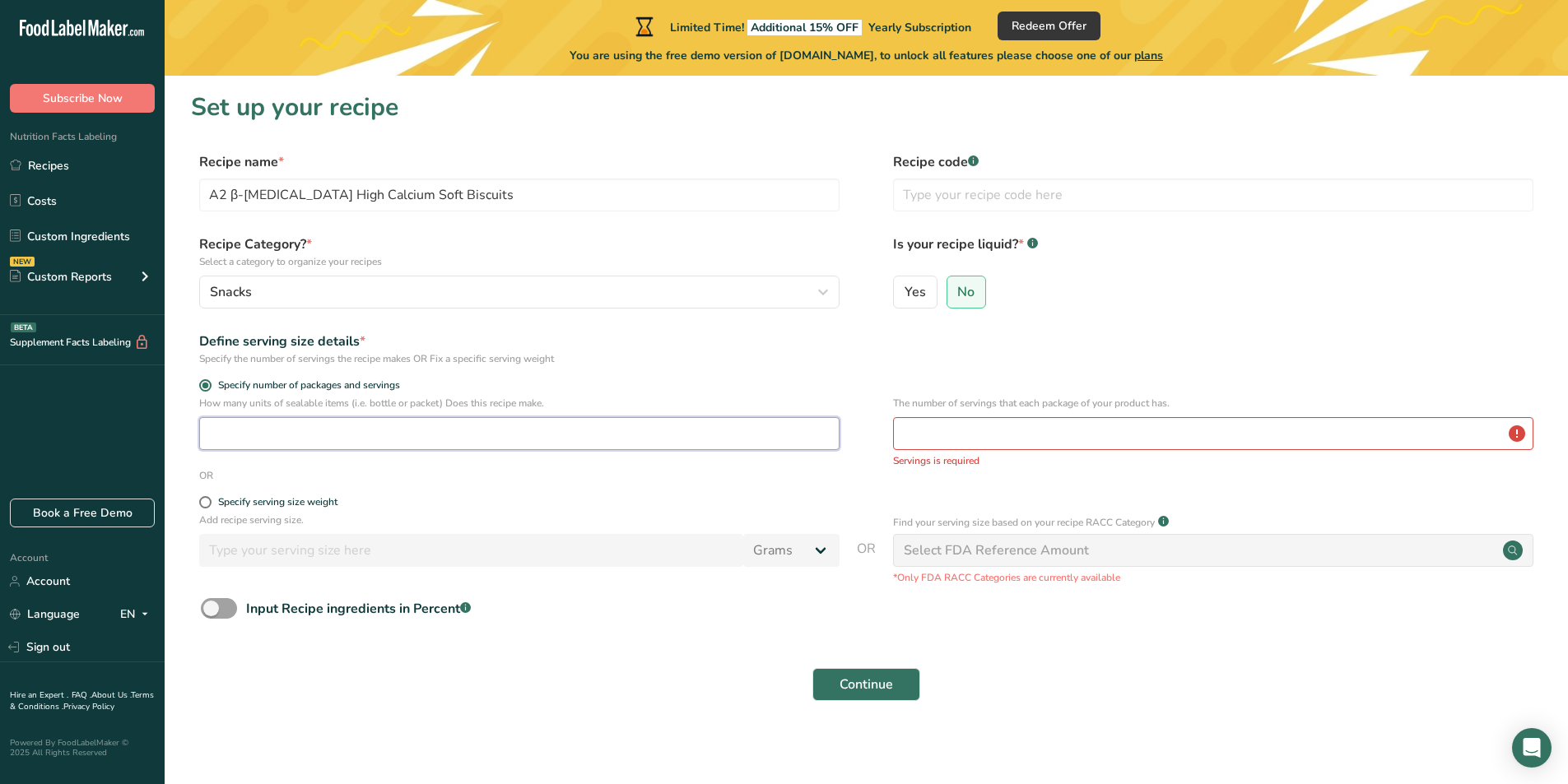
click at [316, 439] on input "number" at bounding box center [519, 433] width 640 height 33
type input "1"
type input "100"
click at [949, 420] on input "number" at bounding box center [1213, 433] width 640 height 33
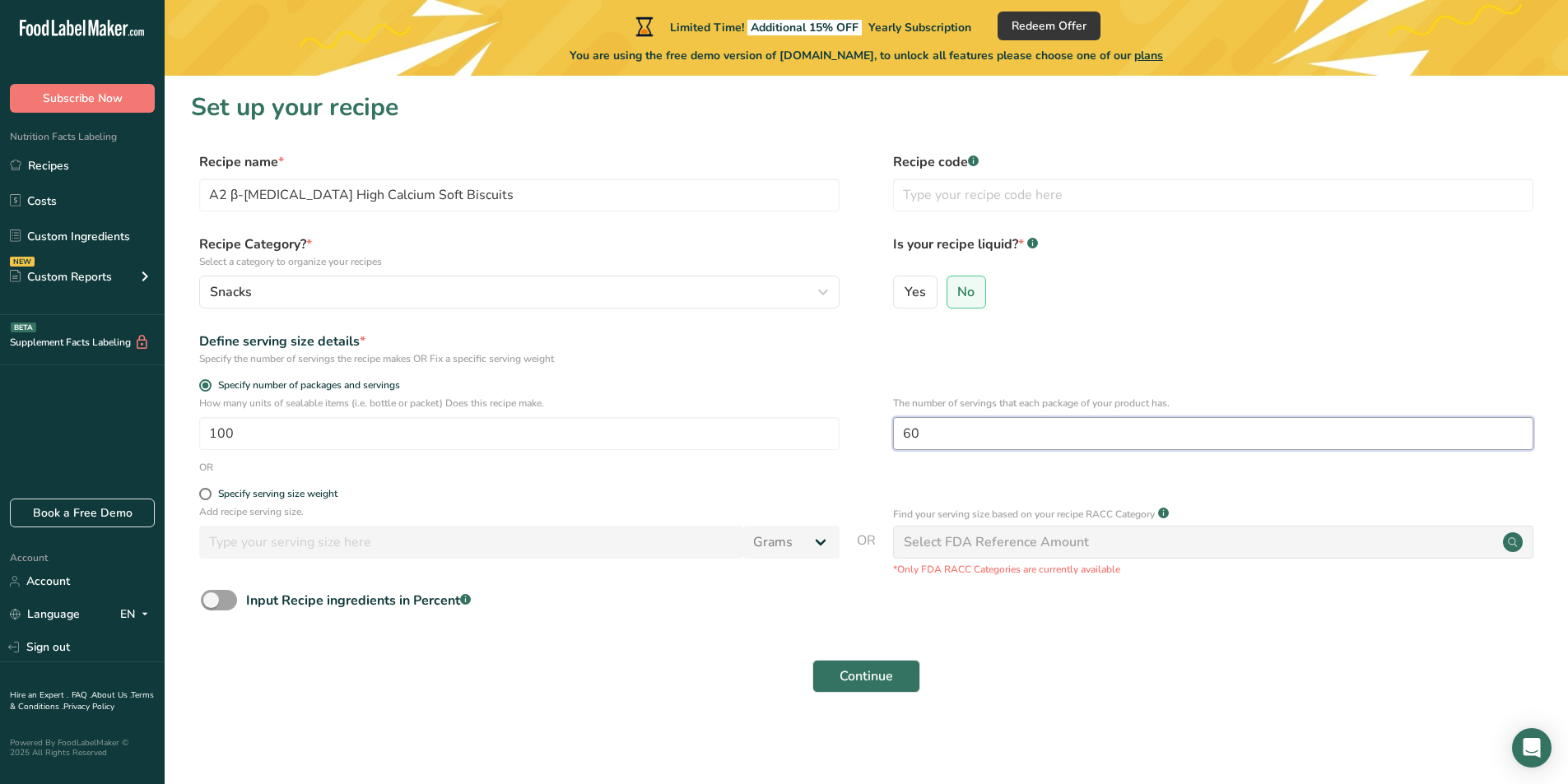
type input "60"
click at [1098, 357] on div "Define serving size details * Specify the number of servings the recipe makes O…" at bounding box center [866, 348] width 1350 height 35
click at [223, 608] on span at bounding box center [219, 600] width 36 height 20
click at [212, 606] on input "Input Recipe ingredients in Percent .a-a{fill:#347362;}.b-a{fill:#fff;}" at bounding box center [206, 601] width 11 height 11
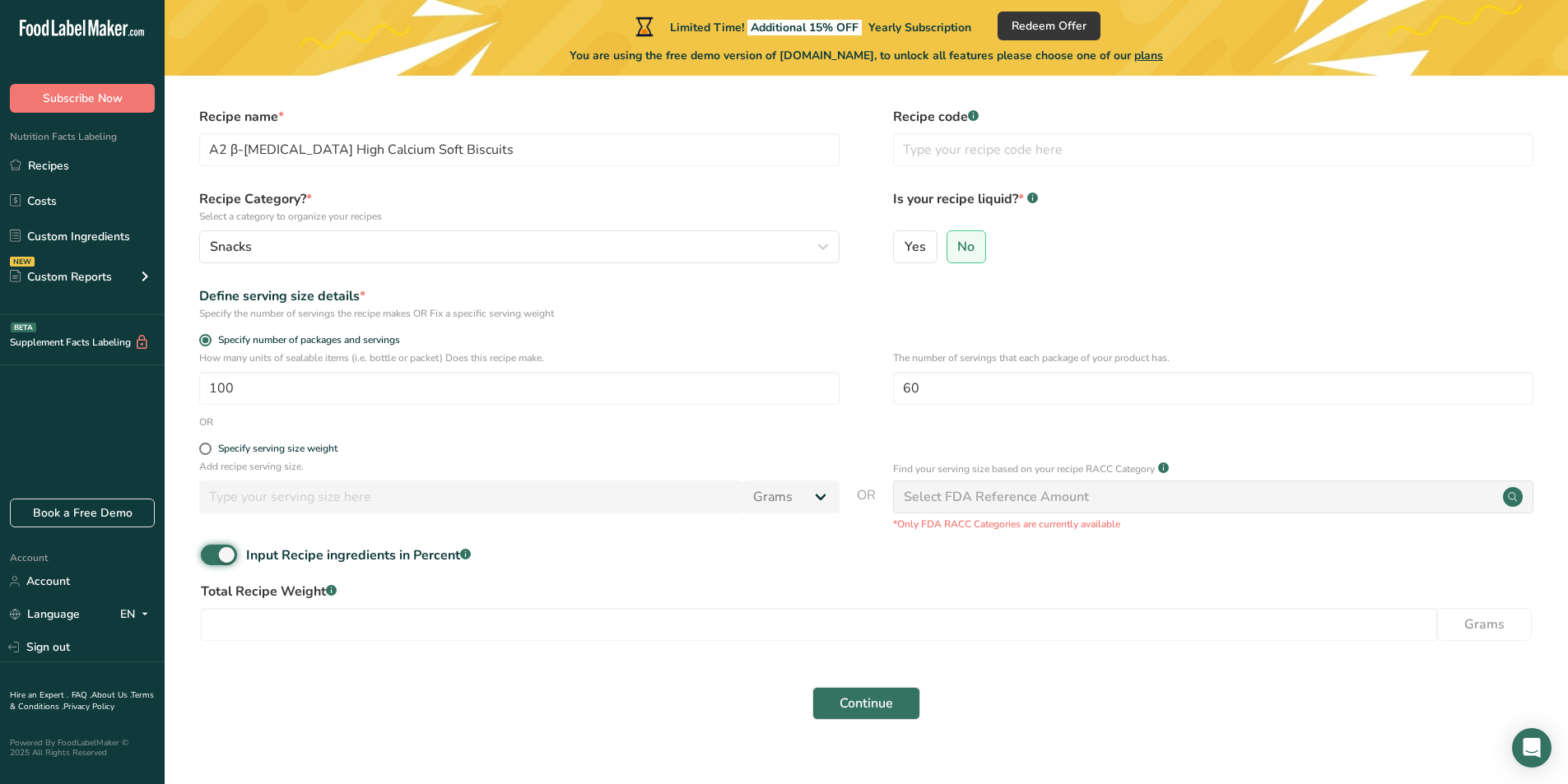
scroll to position [70, 0]
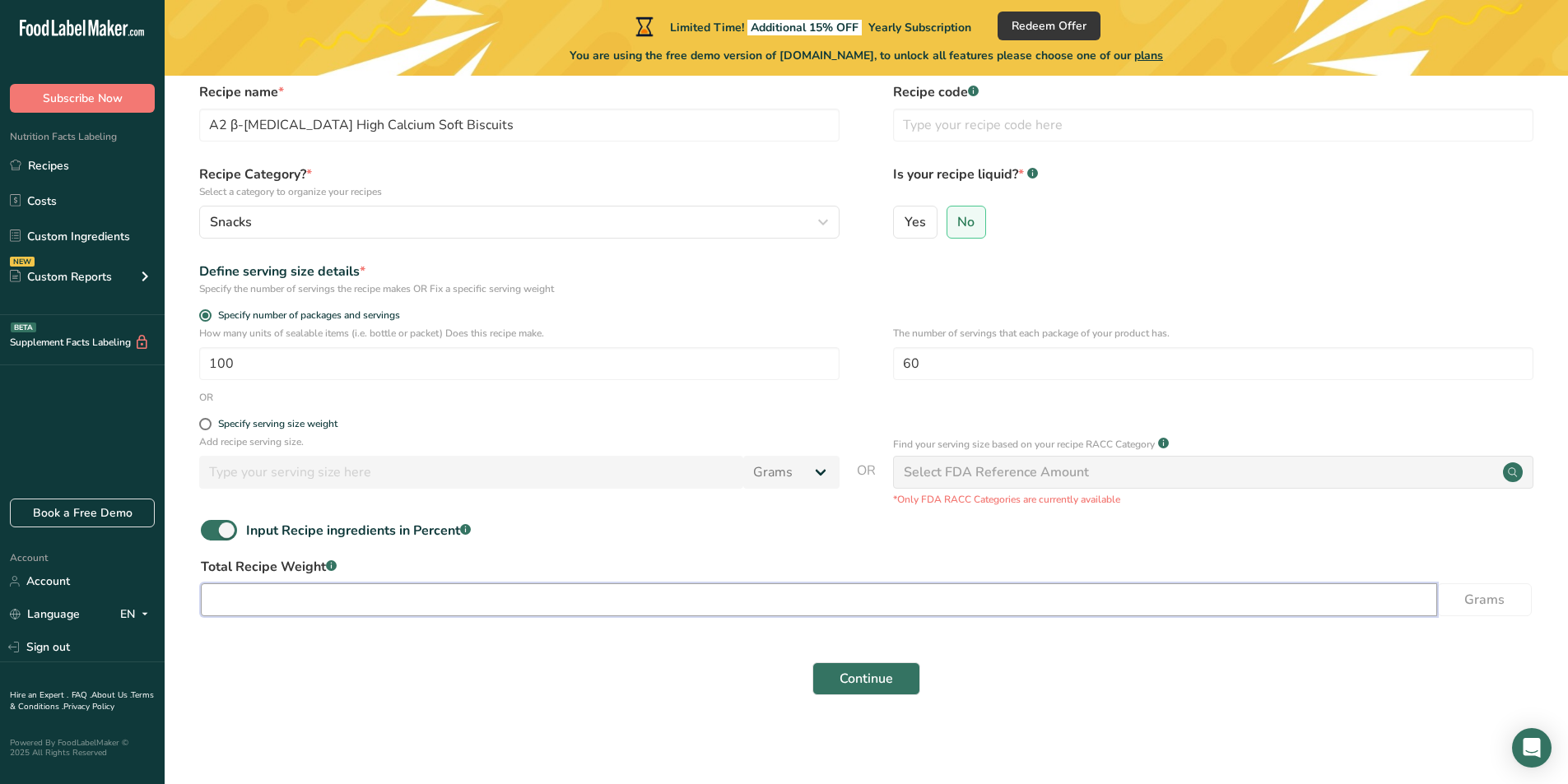
click at [353, 608] on input "number" at bounding box center [819, 600] width 1236 height 33
click at [223, 532] on span at bounding box center [219, 530] width 36 height 20
click at [212, 532] on input "Input Recipe ingredients in Percent .a-a{fill:#347362;}.b-a{fill:#fff;}" at bounding box center [206, 531] width 11 height 11
checkbox input "false"
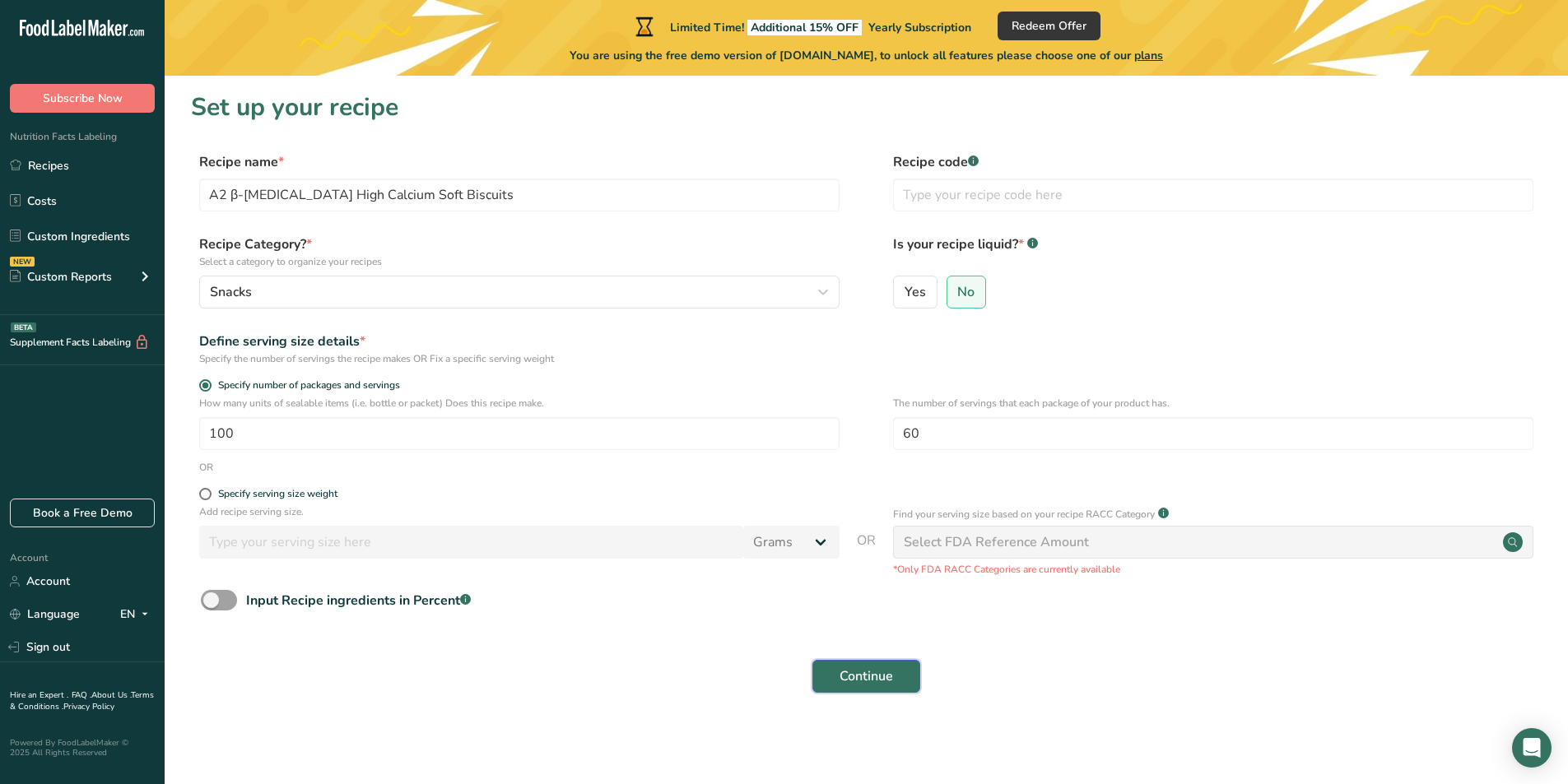
click at [878, 675] on span "Continue" at bounding box center [866, 676] width 53 height 19
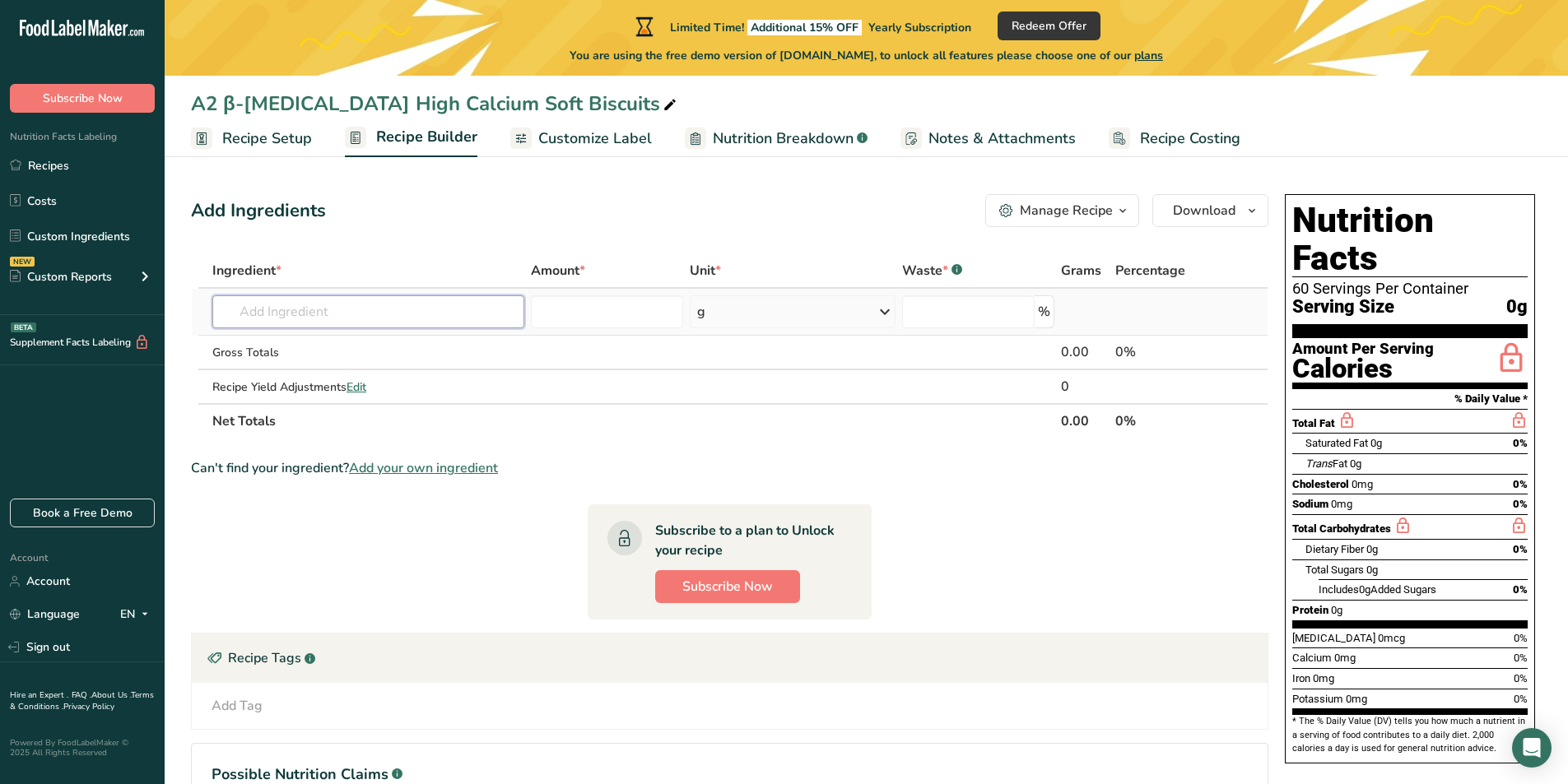
click at [435, 323] on input "text" at bounding box center [369, 311] width 312 height 33
click at [393, 315] on input "text" at bounding box center [369, 311] width 312 height 33
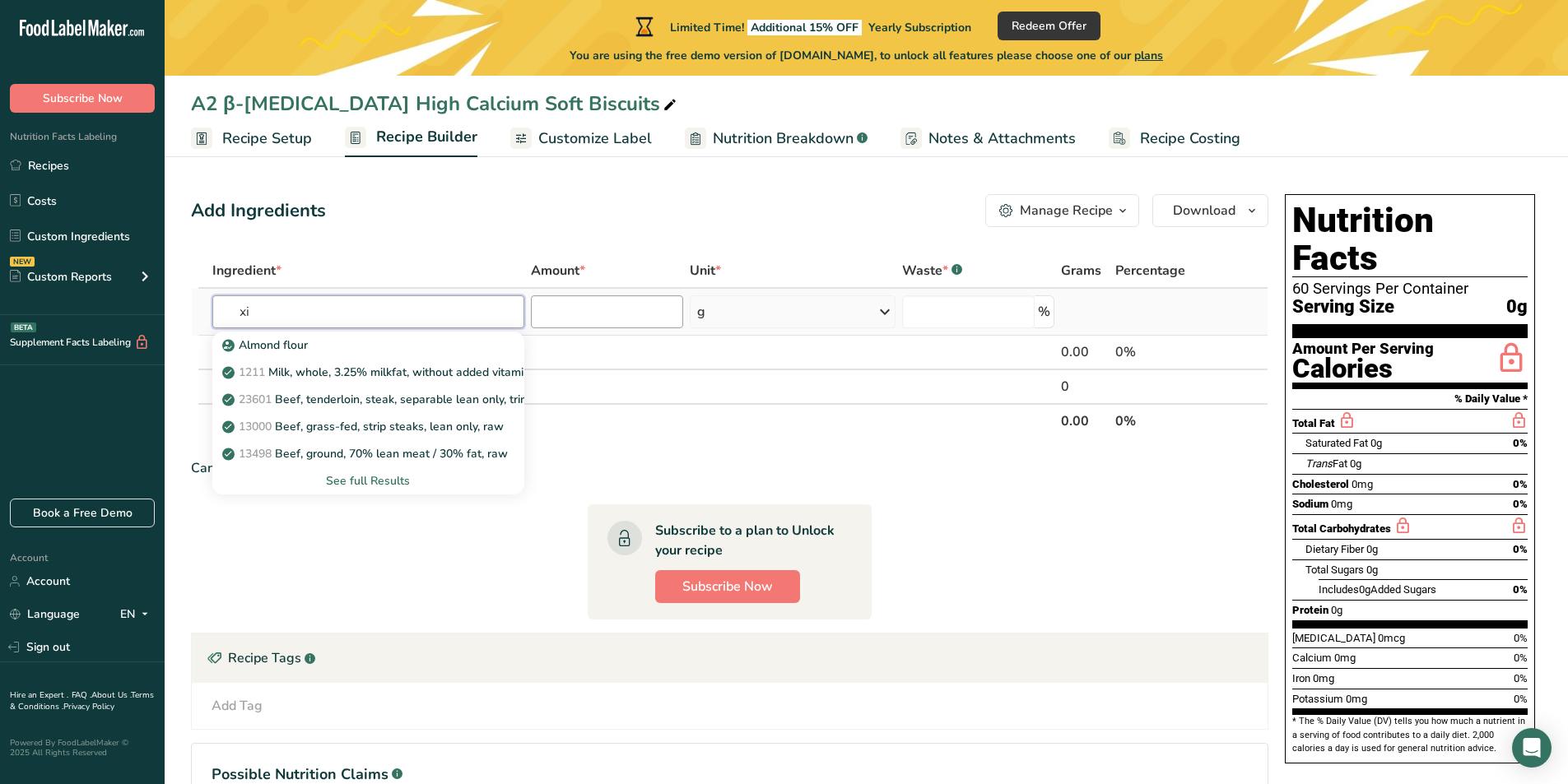
type input "x"
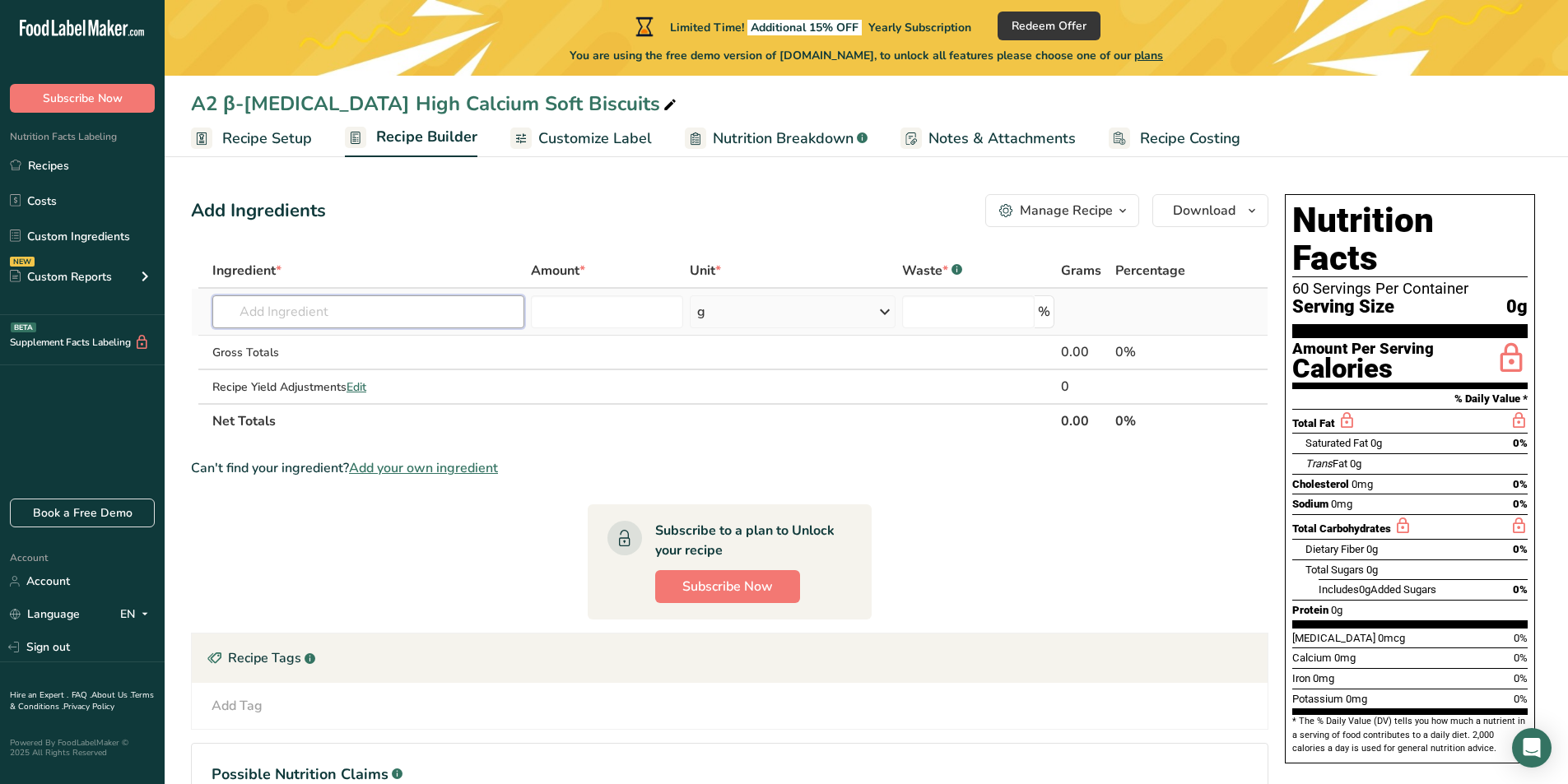
click at [399, 308] on input "text" at bounding box center [369, 311] width 312 height 33
paste input "wheat flour"
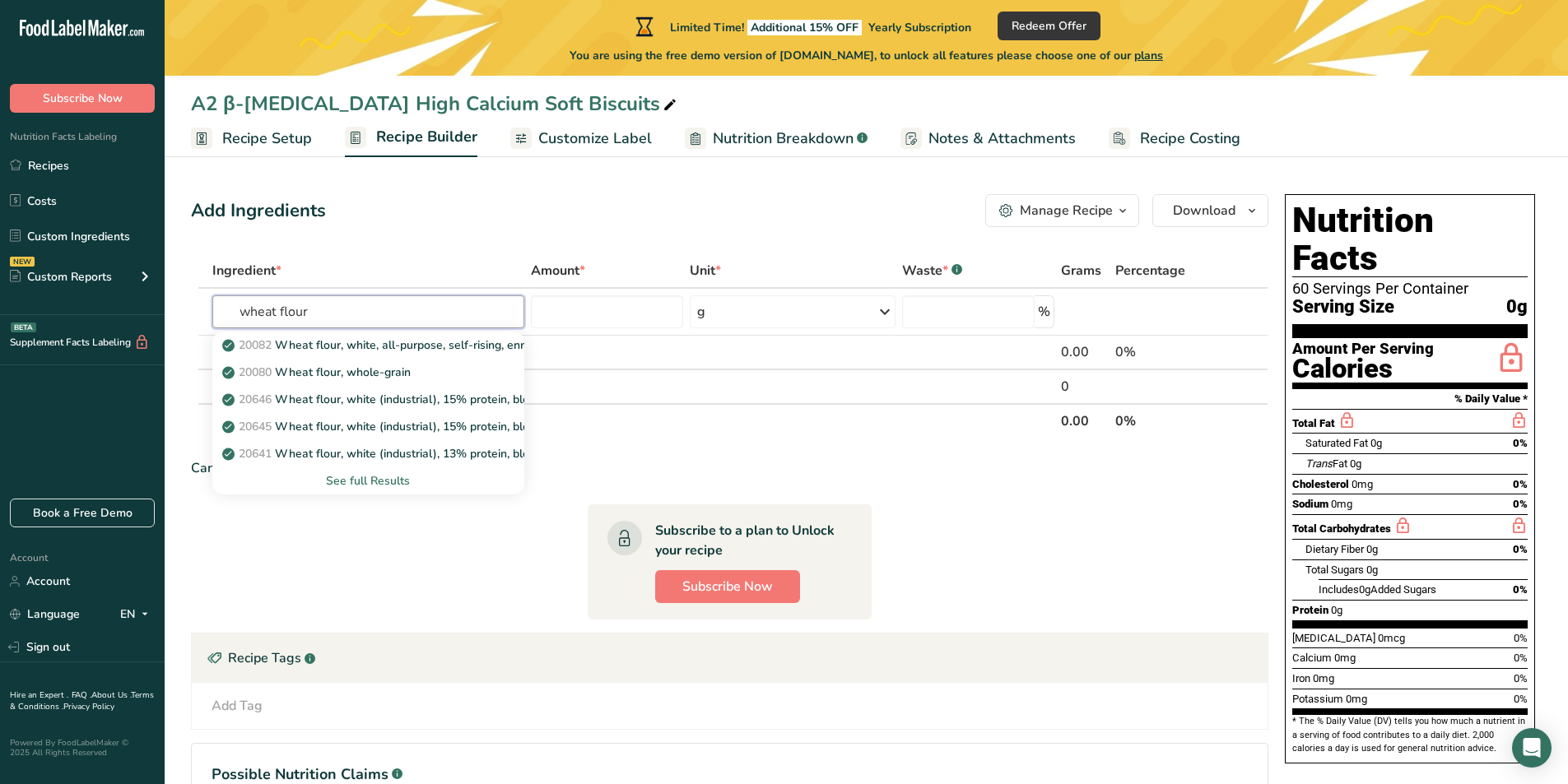
type input "wheat flour"
click at [466, 231] on div "Add Ingredients Manage Recipe Delete Recipe Duplicate Recipe Scale Recipe Save …" at bounding box center [734, 546] width 1087 height 716
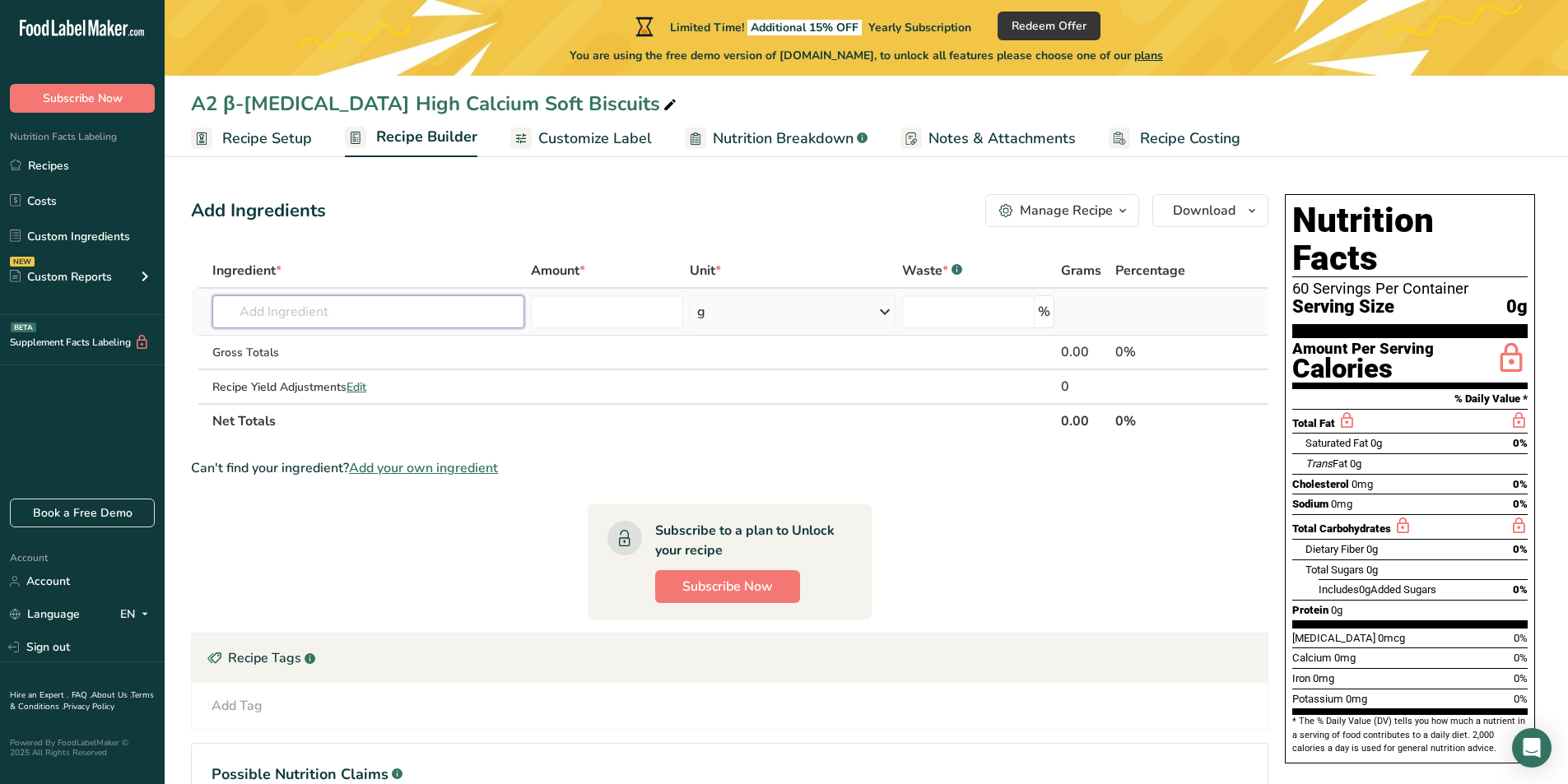
click at [407, 317] on input "text" at bounding box center [369, 311] width 312 height 33
paste input "wheat flour"
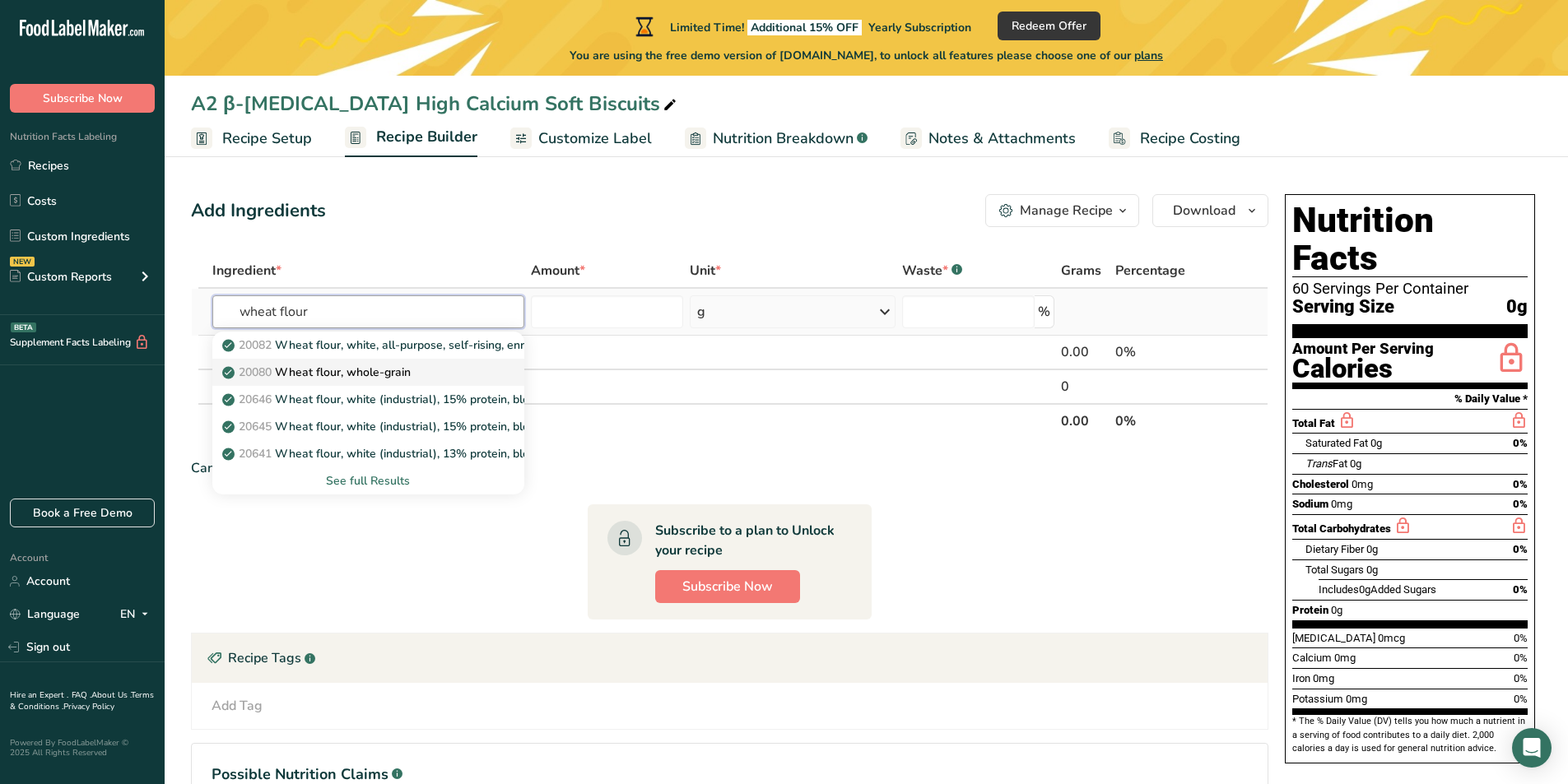
type input "wheat flour"
click at [417, 360] on link "20080 Wheat flour, whole-grain" at bounding box center [369, 372] width 312 height 27
type input "Wheat flour, whole-grain"
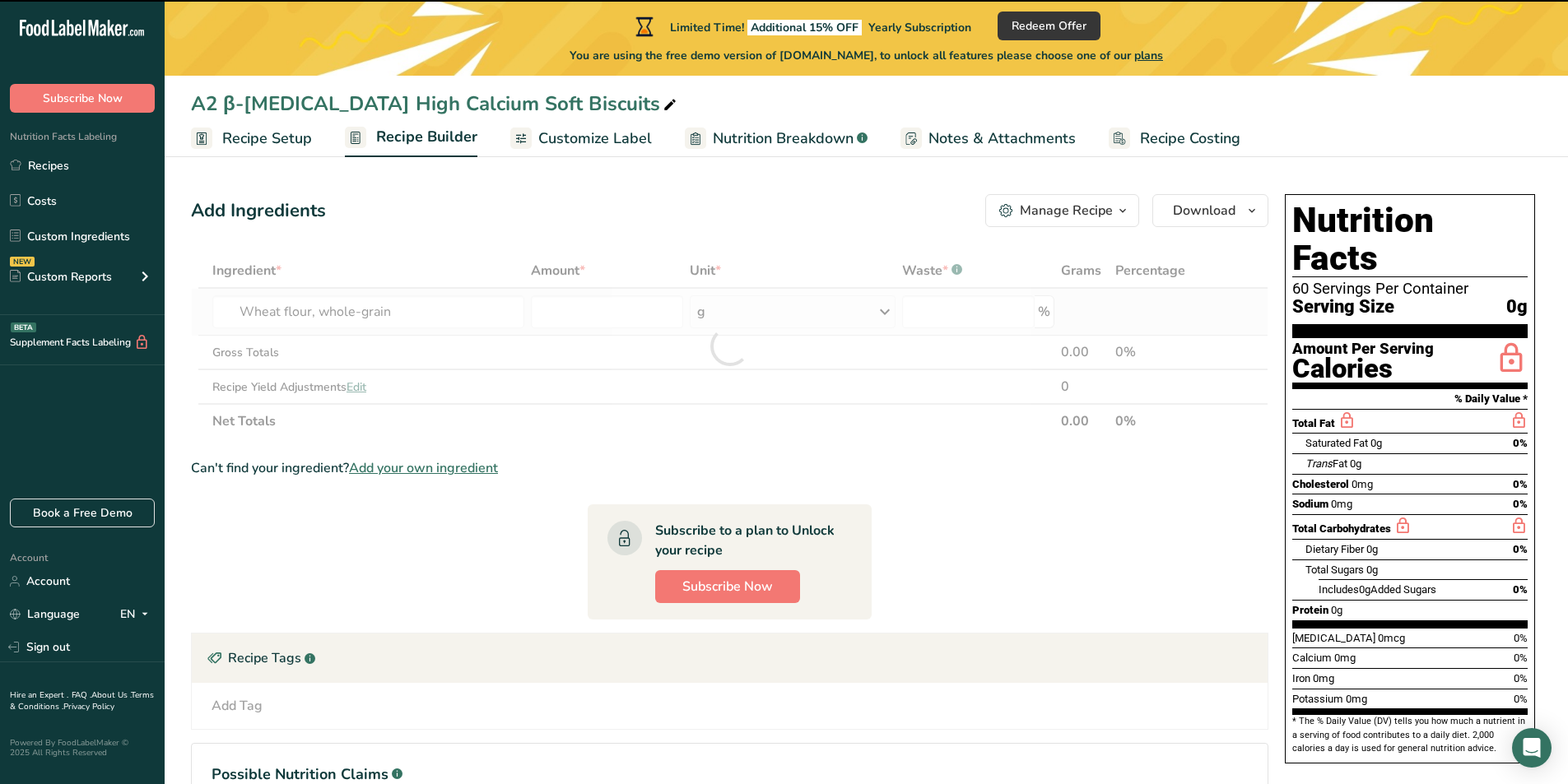
type input "0"
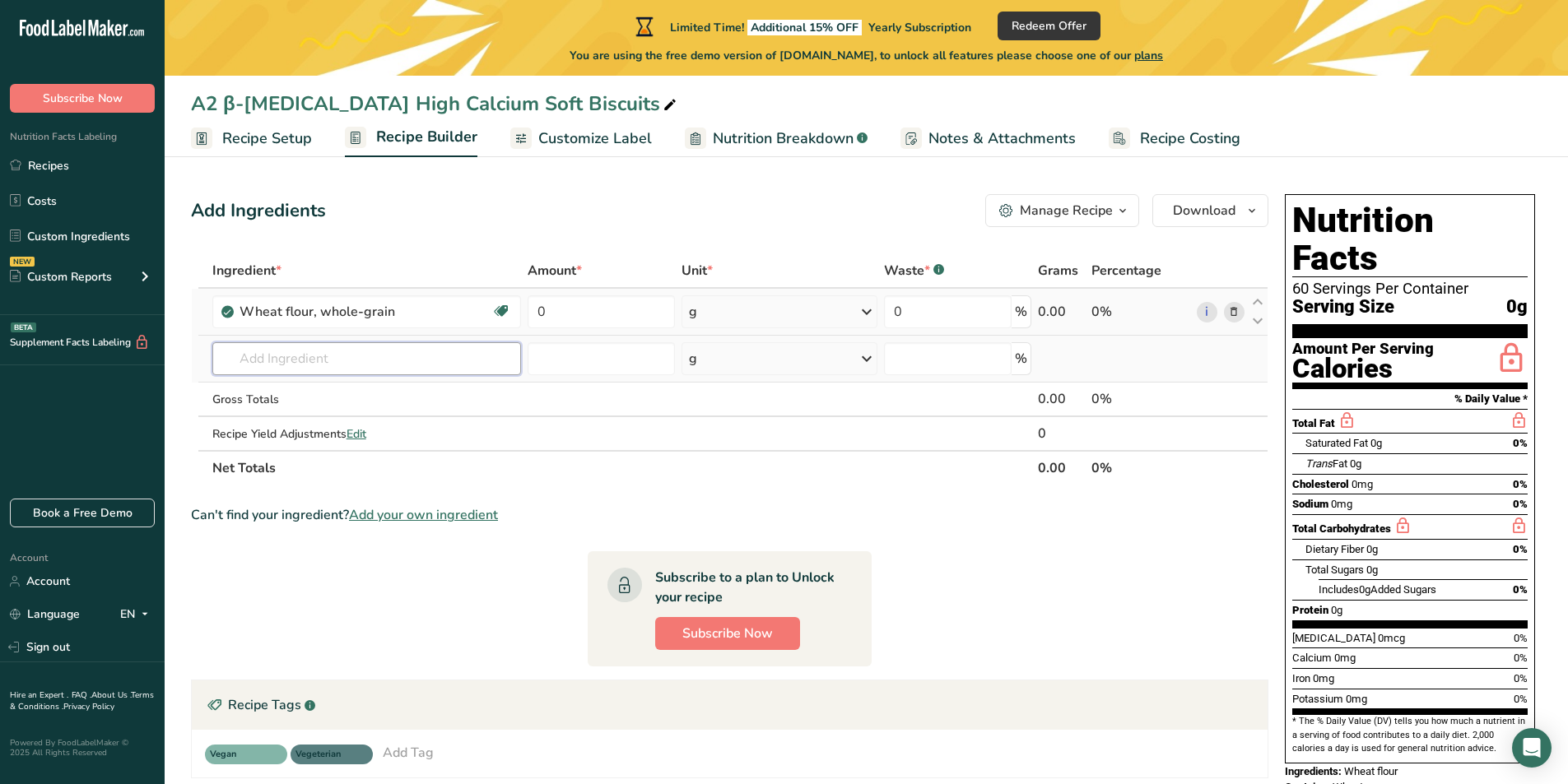
click at [432, 353] on input "text" at bounding box center [367, 358] width 308 height 33
paste input "Grape pulp"
click at [376, 362] on input "Grape pulp" at bounding box center [367, 358] width 308 height 33
type input "Grape pulp"
click at [328, 415] on div "Add your own ingredient" at bounding box center [367, 420] width 283 height 18
